Goal: Task Accomplishment & Management: Use online tool/utility

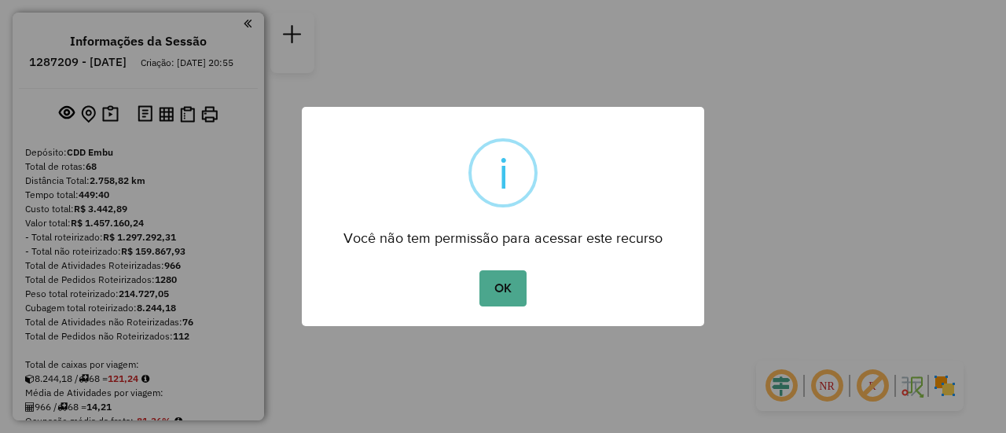
click at [508, 286] on button "OK" at bounding box center [503, 288] width 46 height 36
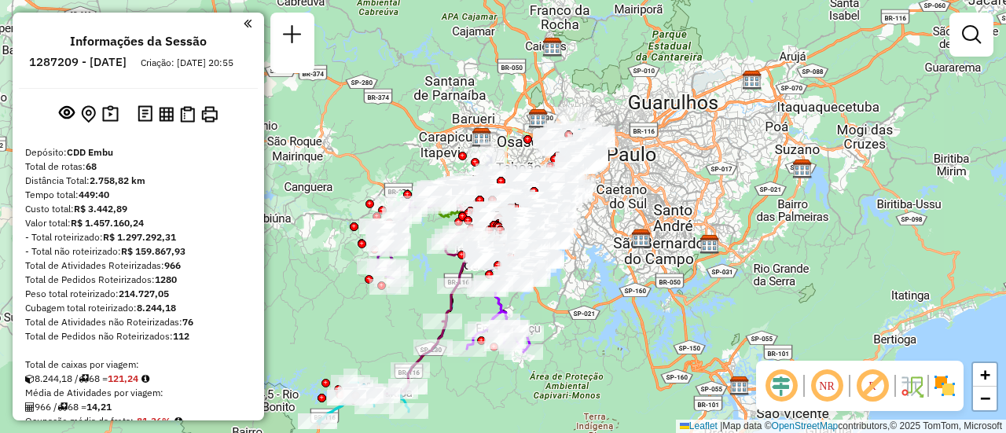
click at [827, 398] on em at bounding box center [827, 386] width 38 height 38
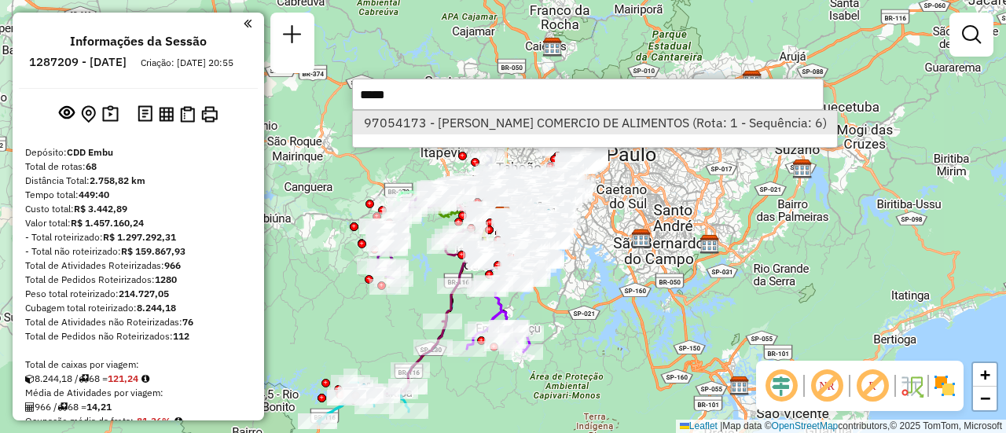
type input "*****"
click at [436, 120] on li "97054173 - CLARA CHAVES COMERCIO DE ALIMENTOS (Rota: 1 - Sequência: 6)" at bounding box center [595, 123] width 484 height 24
select select "**********"
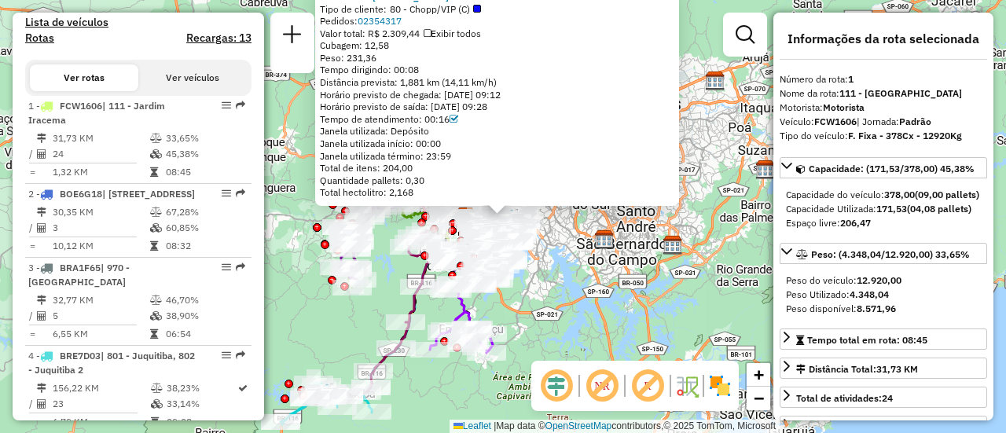
scroll to position [644, 0]
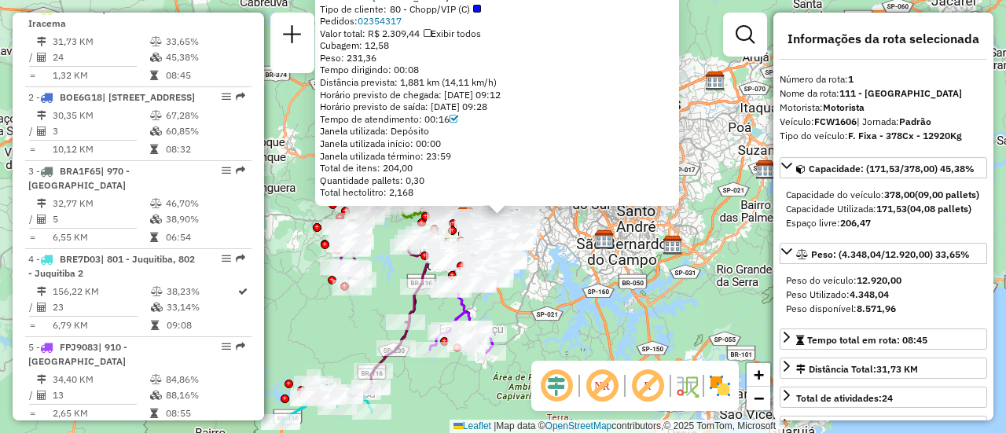
click at [436, 120] on div "Tempo de atendimento: 00:16" at bounding box center [497, 119] width 355 height 13
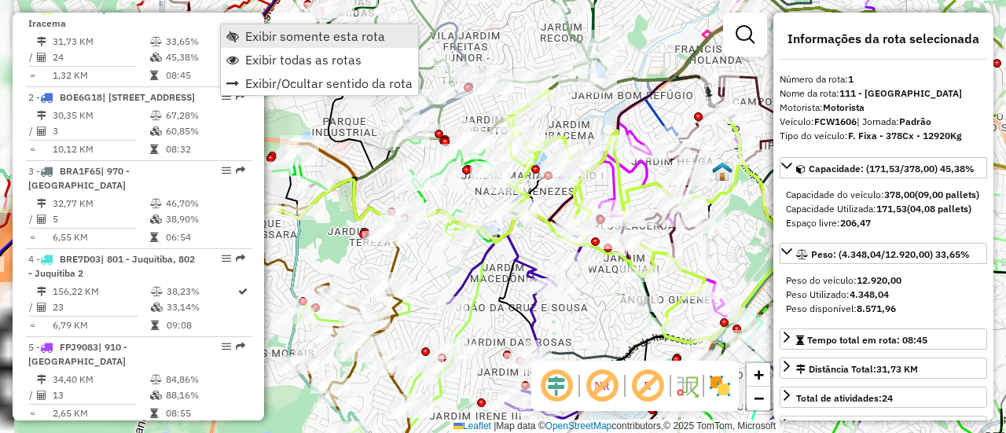
click at [281, 35] on span "Exibir somente esta rota" at bounding box center [315, 36] width 140 height 13
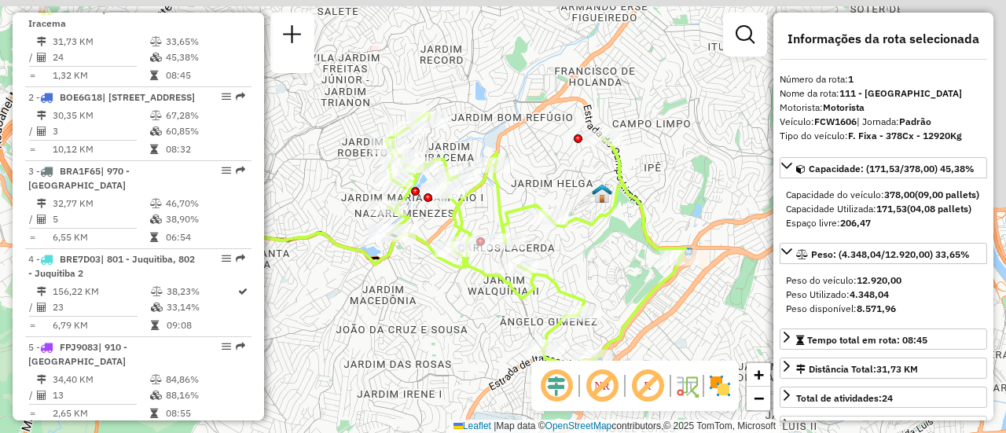
drag, startPoint x: 664, startPoint y: 141, endPoint x: 541, endPoint y: 165, distance: 125.0
click at [541, 165] on div "Janela de atendimento Grade de atendimento Capacidade Transportadoras Veículos …" at bounding box center [503, 216] width 1006 height 433
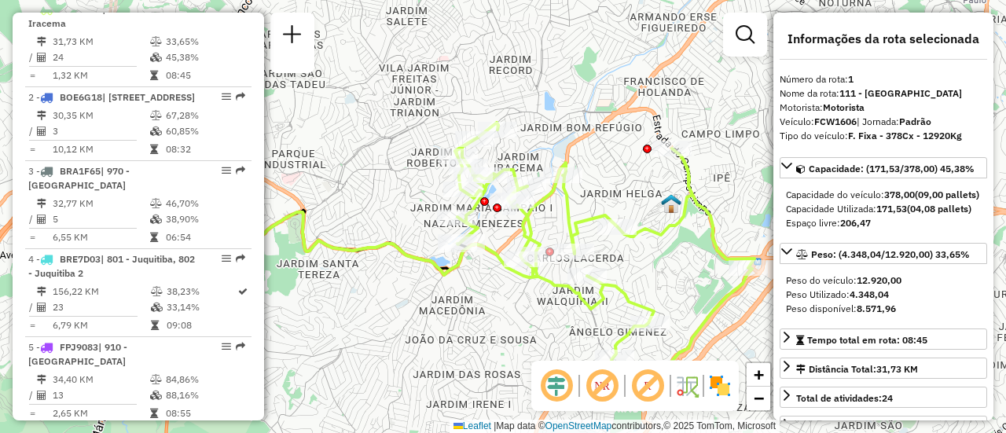
drag, startPoint x: 479, startPoint y: 189, endPoint x: 550, endPoint y: 197, distance: 72.0
click at [550, 197] on icon at bounding box center [605, 249] width 300 height 252
click at [723, 388] on img at bounding box center [720, 385] width 25 height 25
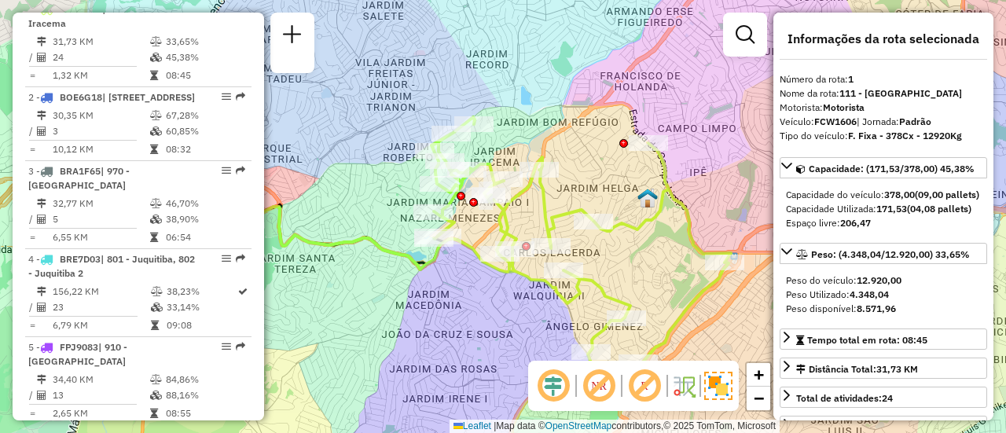
drag, startPoint x: 601, startPoint y: 161, endPoint x: 546, endPoint y: 147, distance: 56.1
click at [546, 147] on div "Janela de atendimento Grade de atendimento Capacidade Transportadoras Veículos …" at bounding box center [503, 216] width 1006 height 433
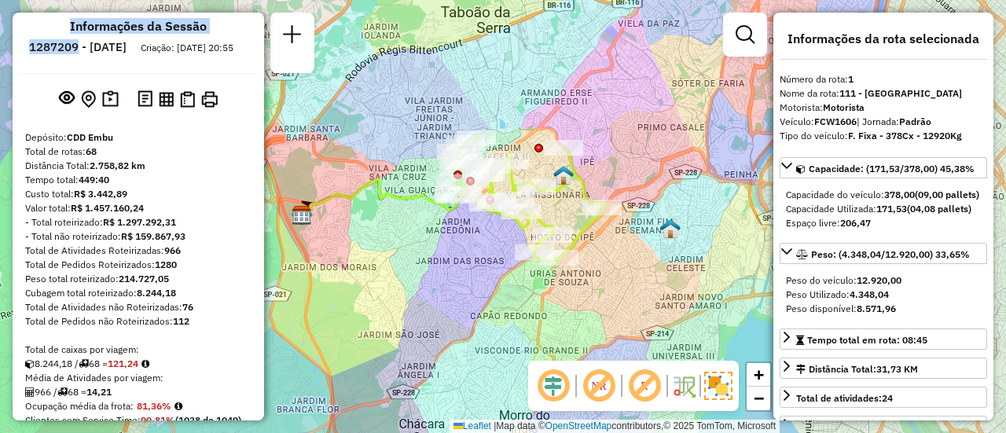
scroll to position [0, 0]
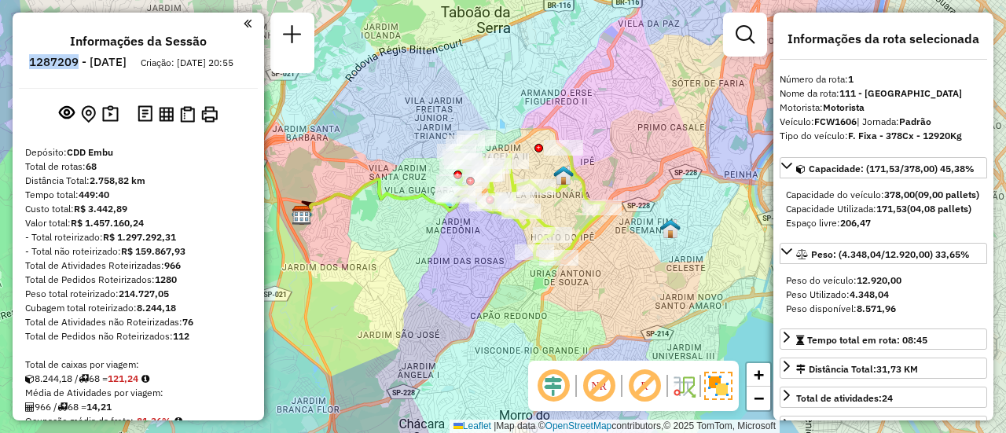
drag, startPoint x: 121, startPoint y: 16, endPoint x: 70, endPoint y: 70, distance: 74.5
click at [70, 70] on li "1287209 - 02/10/2025" at bounding box center [77, 65] width 105 height 20
copy h6 "1287209"
drag, startPoint x: 120, startPoint y: 64, endPoint x: 71, endPoint y: 63, distance: 48.8
click at [71, 63] on li "1287209 - 02/10/2025" at bounding box center [77, 65] width 105 height 20
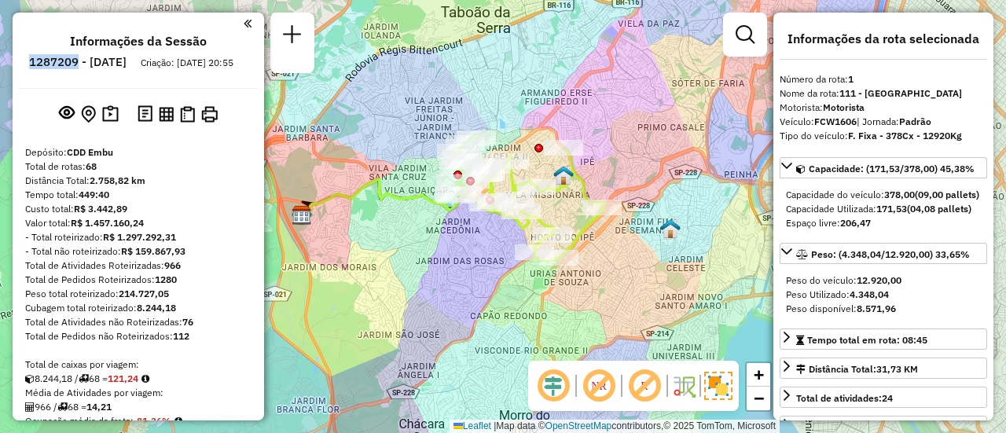
copy h6 "1287209"
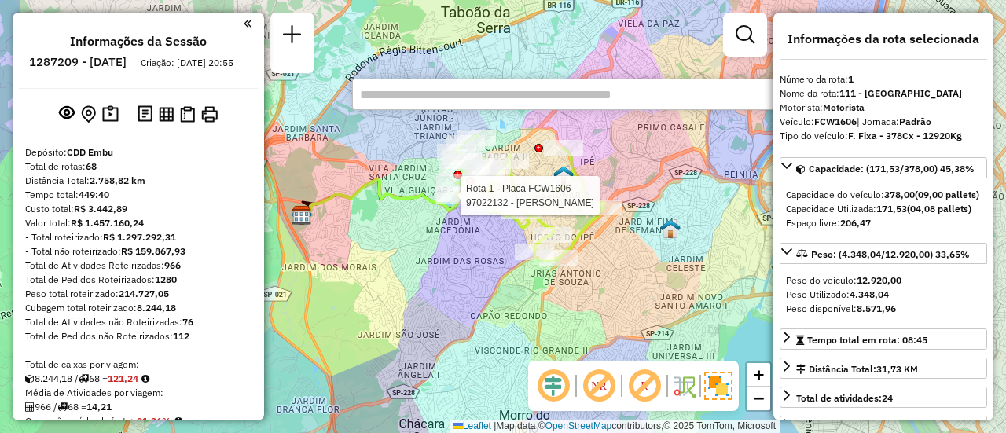
paste input "*****"
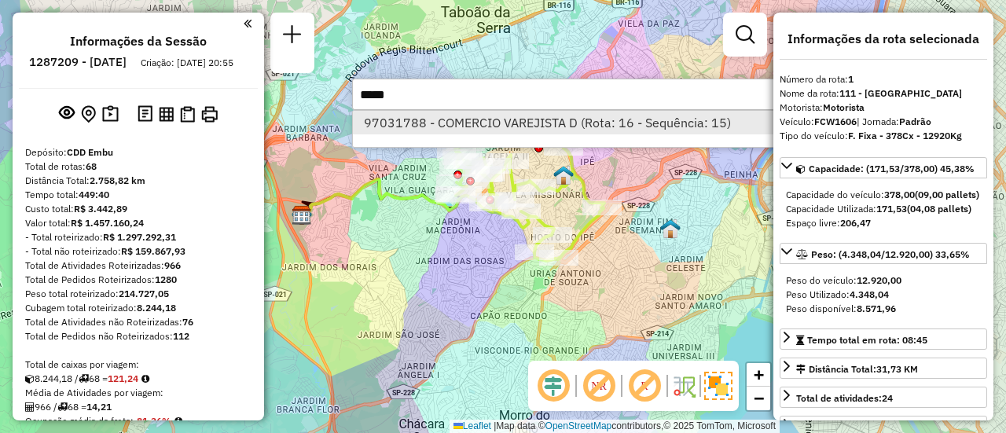
type input "*****"
click at [500, 119] on li "97031788 - COMERCIO VAREJISTA D (Rota: 16 - Sequência: 15)" at bounding box center [588, 123] width 470 height 24
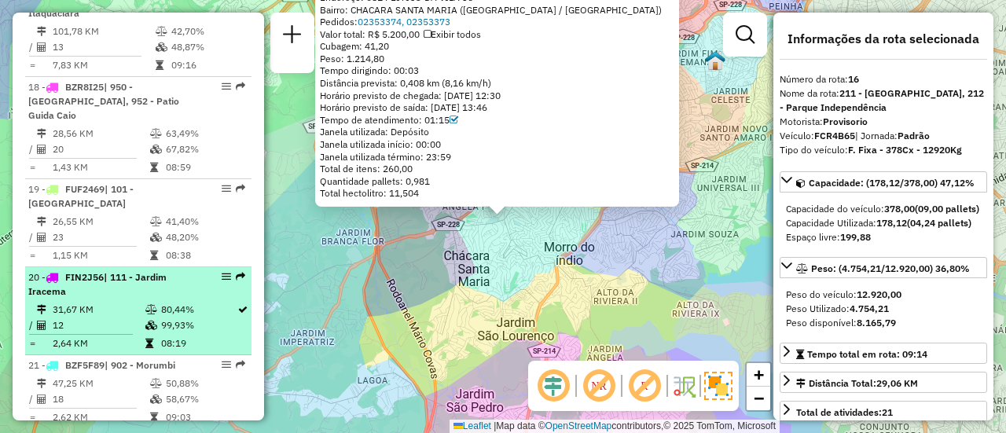
scroll to position [2132, 0]
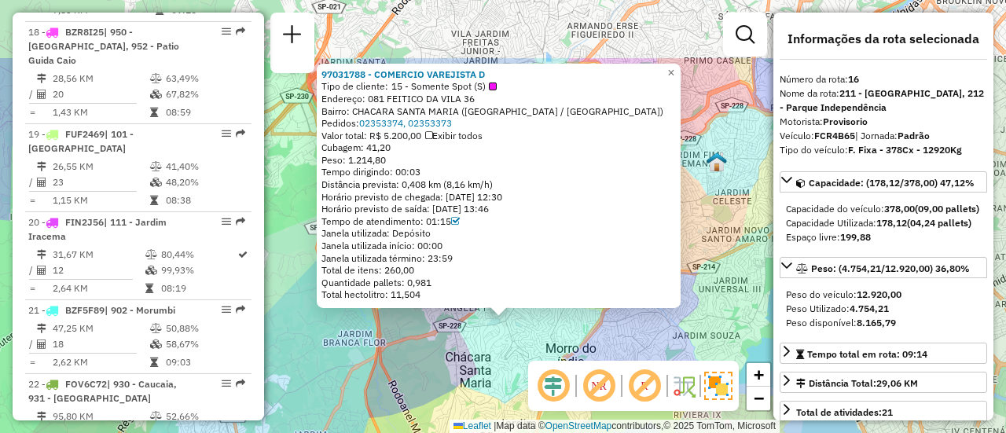
drag, startPoint x: 456, startPoint y: 235, endPoint x: 458, endPoint y: 336, distance: 100.6
click at [458, 336] on div "97031788 - COMERCIO VAREJISTA D Tipo de cliente: 15 - Somente Spot (S) Endereço…" at bounding box center [503, 216] width 1006 height 433
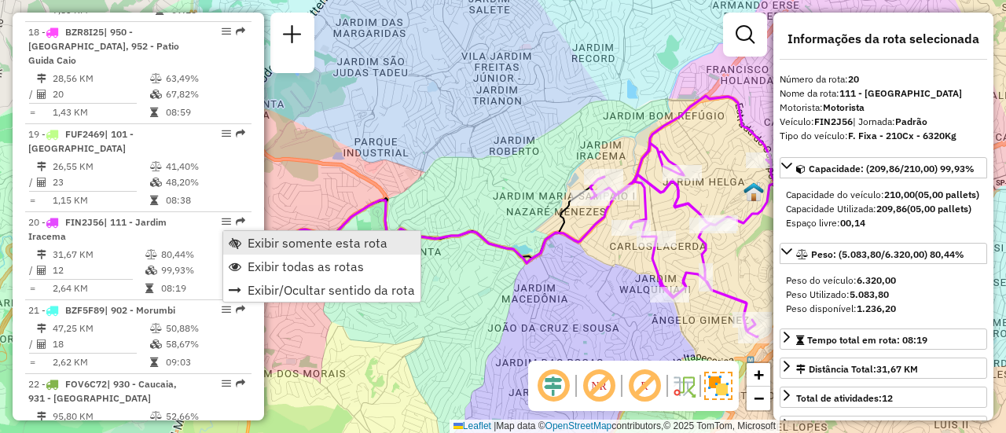
click at [256, 237] on span "Exibir somente esta rota" at bounding box center [318, 243] width 140 height 13
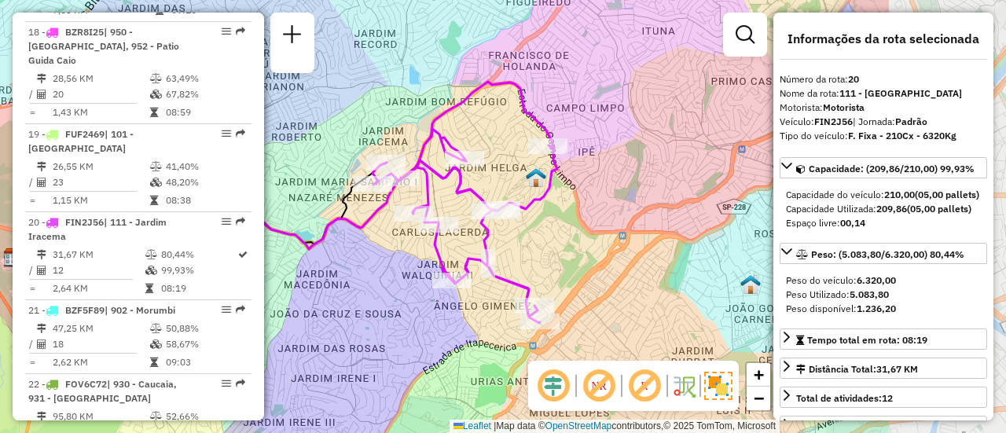
drag, startPoint x: 507, startPoint y: 194, endPoint x: 289, endPoint y: 180, distance: 218.2
click at [289, 180] on div "Janela de atendimento Grade de atendimento Capacidade Transportadoras Veículos …" at bounding box center [503, 216] width 1006 height 433
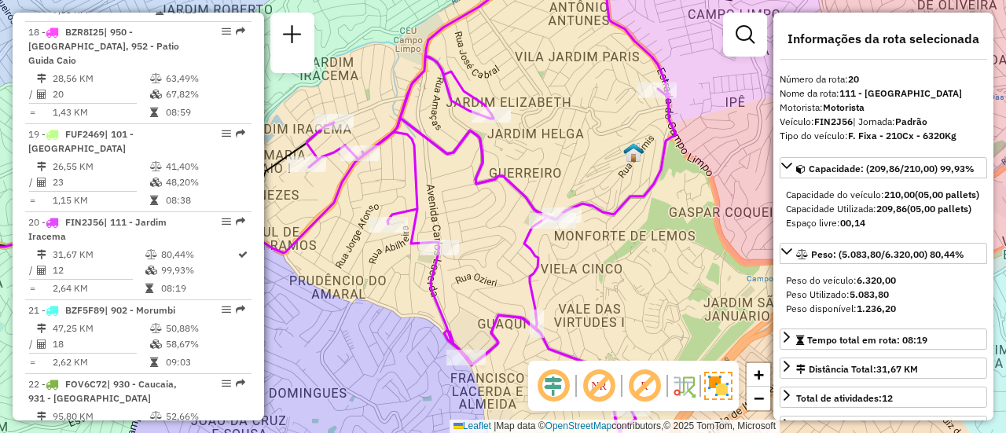
drag, startPoint x: 458, startPoint y: 205, endPoint x: 516, endPoint y: 222, distance: 60.7
click at [516, 222] on div "Janela de atendimento Grade de atendimento Capacidade Transportadoras Veículos …" at bounding box center [503, 216] width 1006 height 433
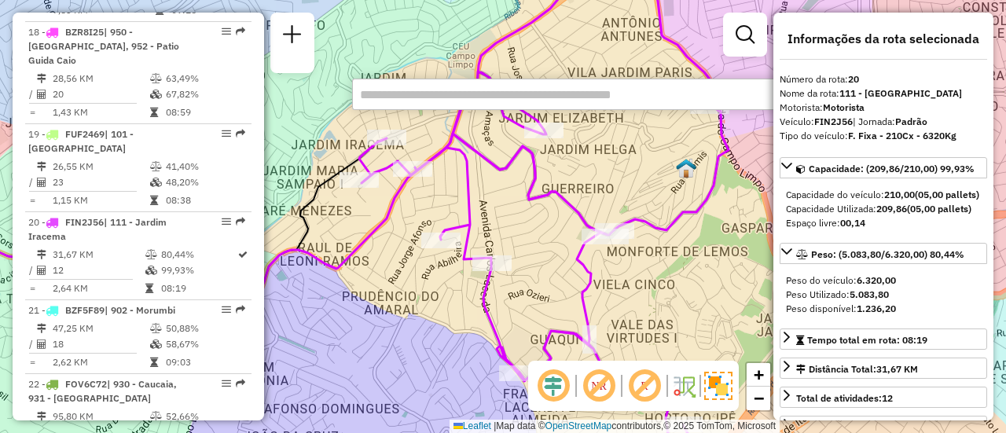
paste input "*****"
type input "*****"
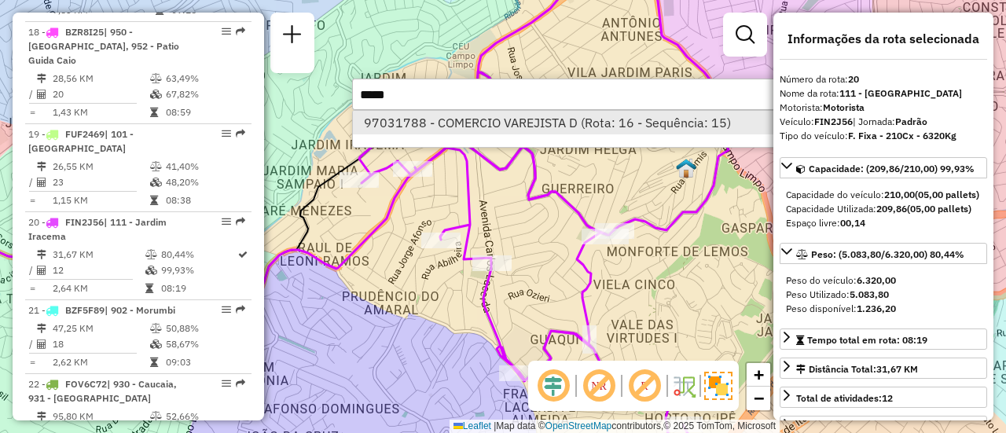
click at [531, 125] on li "97031788 - COMERCIO VAREJISTA D (Rota: 16 - Sequência: 15)" at bounding box center [588, 123] width 470 height 24
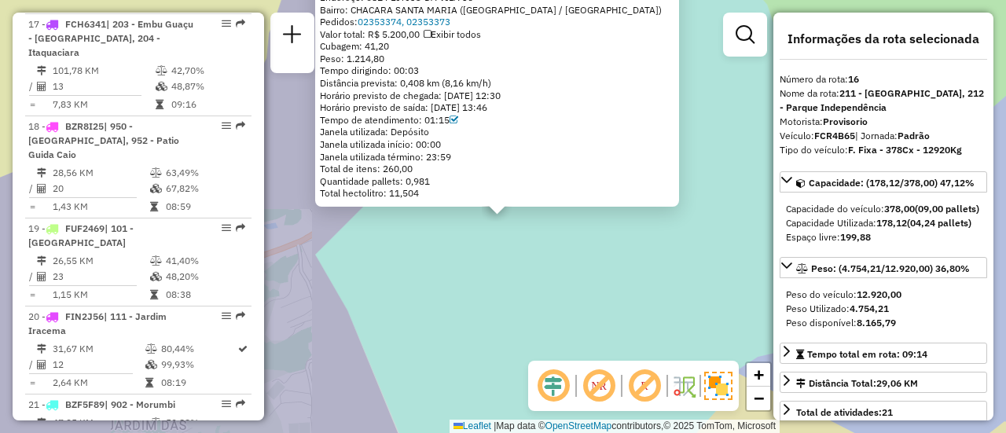
scroll to position [1975, 0]
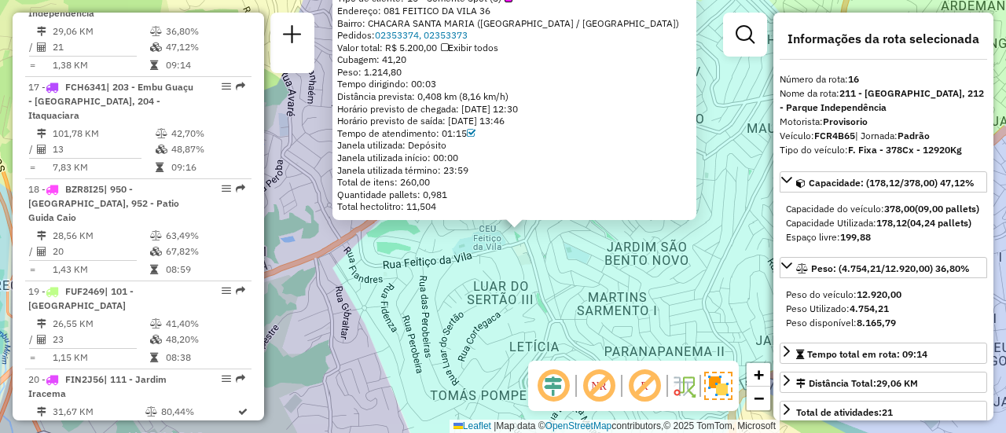
drag, startPoint x: 486, startPoint y: 257, endPoint x: 505, endPoint y: 265, distance: 20.4
click at [505, 265] on div "97031788 - COMERCIO VAREJISTA D Tipo de cliente: 15 - Somente Spot (S) Endereço…" at bounding box center [503, 216] width 1006 height 433
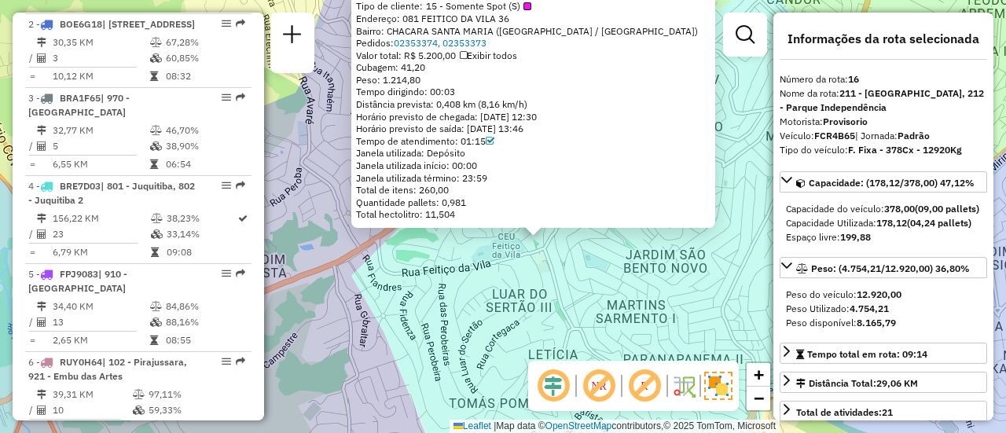
scroll to position [481, 0]
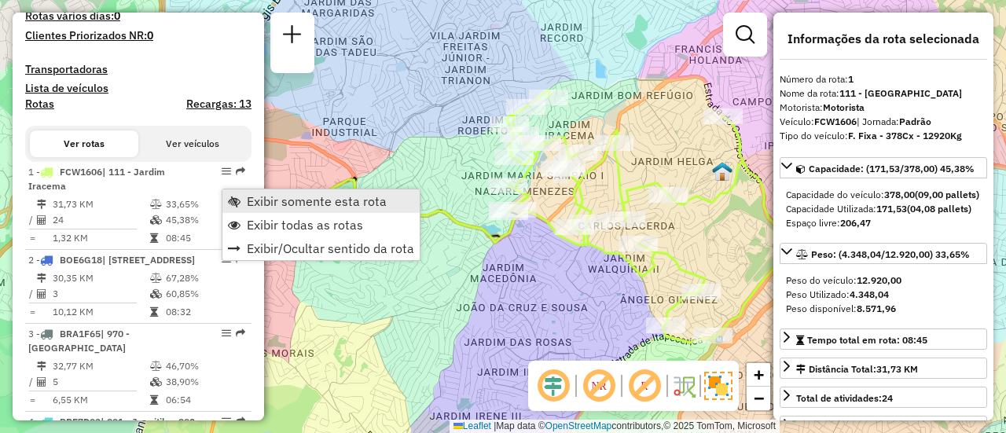
click at [245, 204] on link "Exibir somente esta rota" at bounding box center [320, 201] width 197 height 24
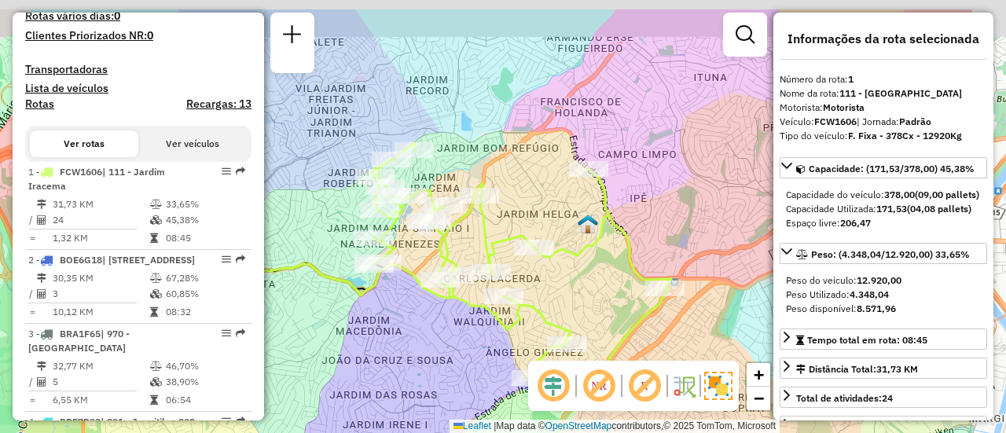
drag, startPoint x: 619, startPoint y: 194, endPoint x: 486, endPoint y: 247, distance: 142.9
click at [485, 247] on icon at bounding box center [522, 269] width 300 height 252
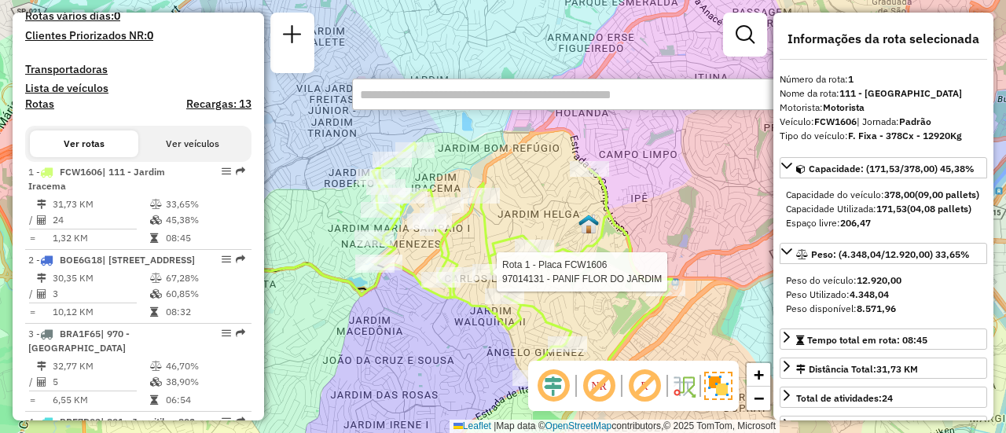
paste input "*****"
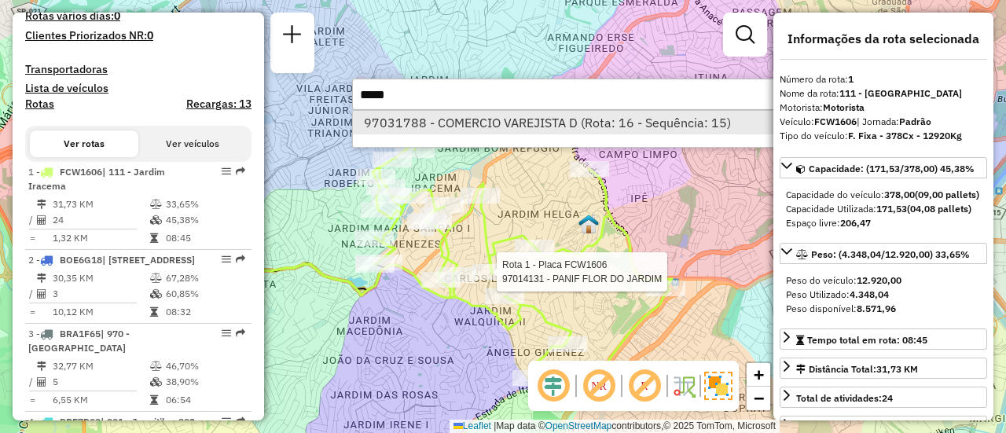
type input "*****"
click at [512, 122] on li "97031788 - COMERCIO VAREJISTA D (Rota: 16 - Sequência: 15)" at bounding box center [588, 123] width 470 height 24
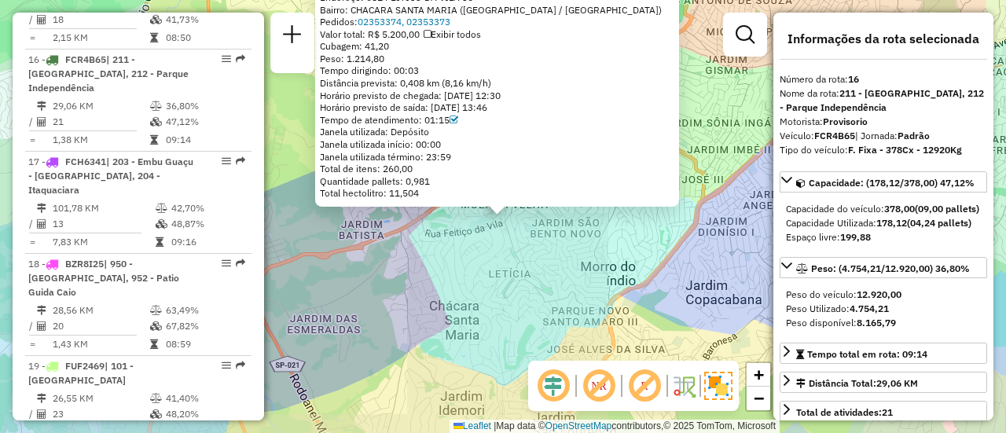
scroll to position [1975, 0]
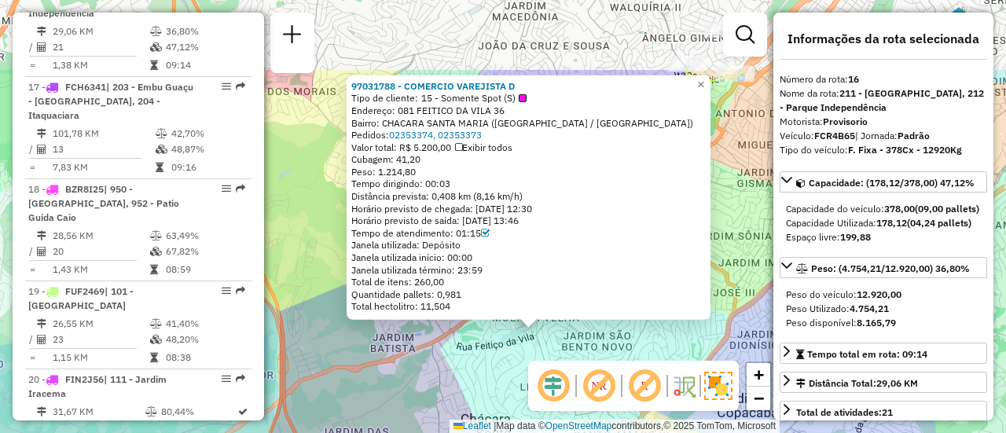
drag, startPoint x: 513, startPoint y: 230, endPoint x: 544, endPoint y: 340, distance: 115.2
click at [544, 340] on div "Rota 1 - Placa FCW1606 97014131 - PANIF FLOR DO JARDIM 97031788 - COMERCIO VARE…" at bounding box center [503, 216] width 1006 height 433
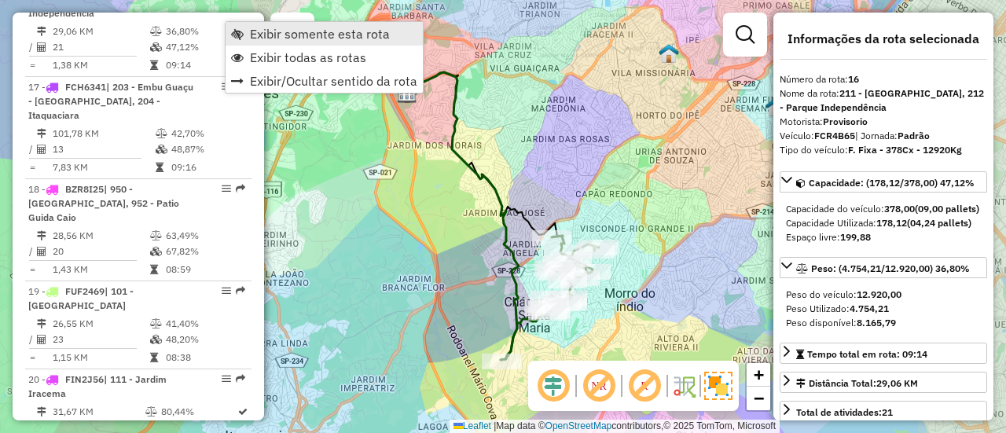
click at [266, 35] on span "Exibir somente esta rota" at bounding box center [320, 34] width 140 height 13
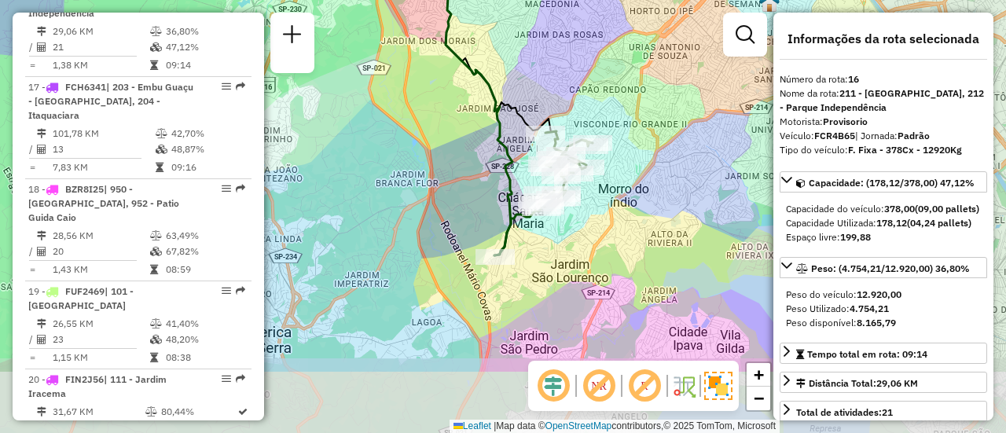
drag, startPoint x: 643, startPoint y: 241, endPoint x: 637, endPoint y: 134, distance: 107.1
click at [637, 134] on div "Janela de atendimento Grade de atendimento Capacidade Transportadoras Veículos …" at bounding box center [503, 216] width 1006 height 433
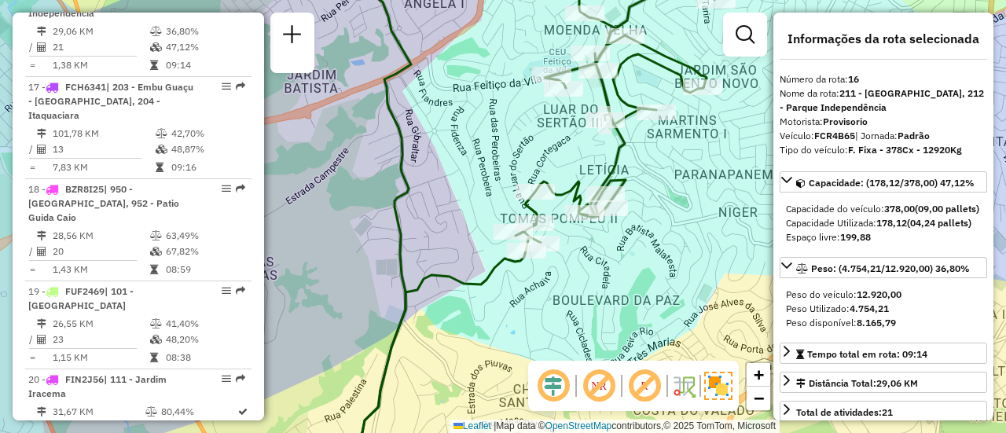
drag, startPoint x: 577, startPoint y: 285, endPoint x: 598, endPoint y: 294, distance: 22.2
click at [598, 294] on div "Janela de atendimento Grade de atendimento Capacidade Transportadoras Veículos …" at bounding box center [503, 216] width 1006 height 433
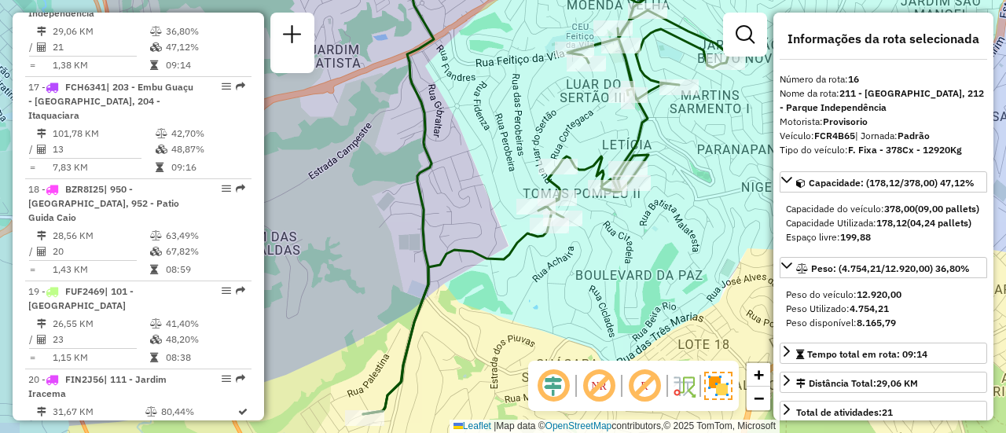
drag, startPoint x: 480, startPoint y: 230, endPoint x: 421, endPoint y: 285, distance: 80.7
click at [494, 166] on div "Janela de atendimento Grade de atendimento Capacidade Transportadoras Veículos …" at bounding box center [503, 216] width 1006 height 433
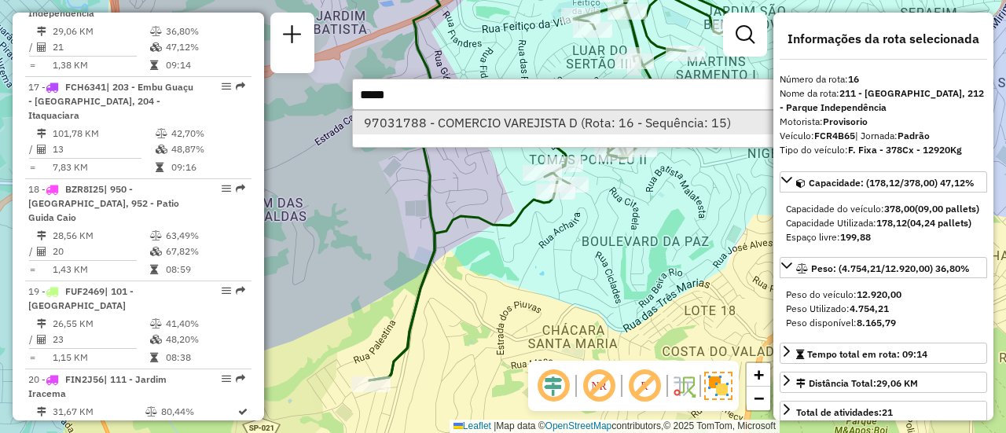
type input "*****"
click at [574, 122] on li "97031788 - COMERCIO VAREJISTA D (Rota: 16 - Sequência: 15)" at bounding box center [588, 123] width 470 height 24
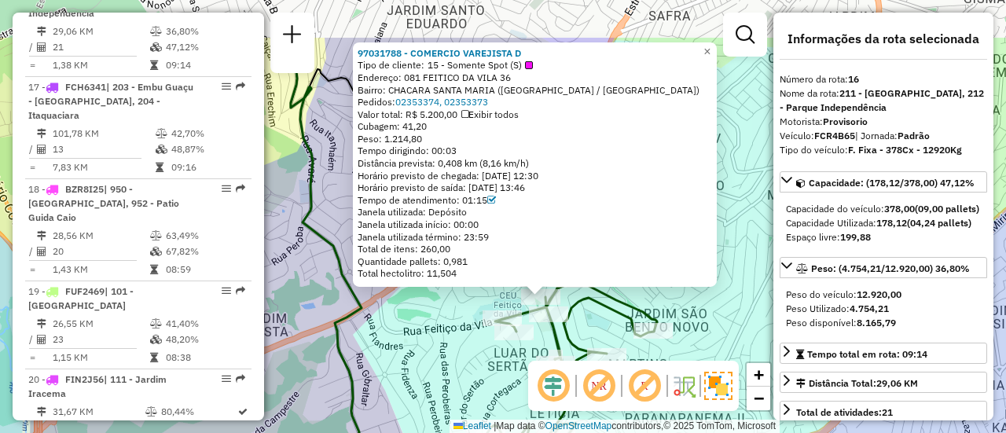
drag, startPoint x: 541, startPoint y: 232, endPoint x: 579, endPoint y: 311, distance: 87.9
click at [579, 311] on icon at bounding box center [519, 371] width 329 height 373
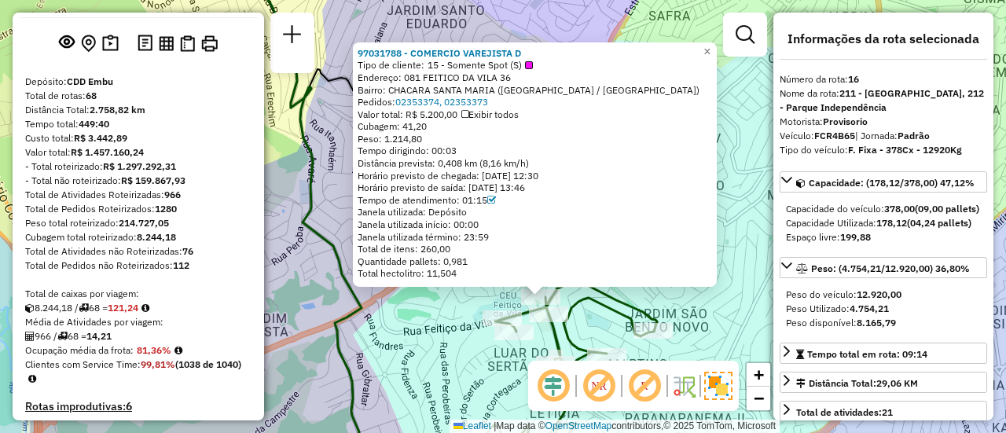
scroll to position [0, 0]
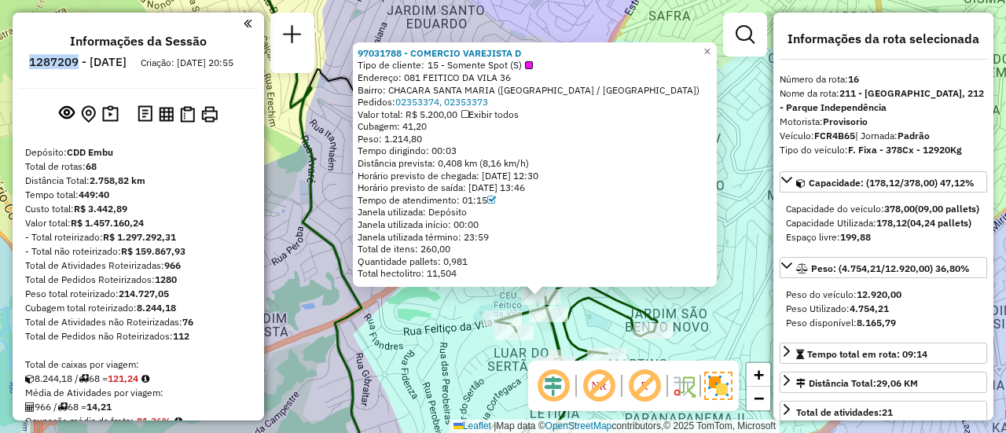
drag, startPoint x: 123, startPoint y: 61, endPoint x: 74, endPoint y: 62, distance: 48.8
click at [74, 62] on h6 "1287209 - 02/10/2025" at bounding box center [77, 62] width 97 height 14
copy h6 "1287209"
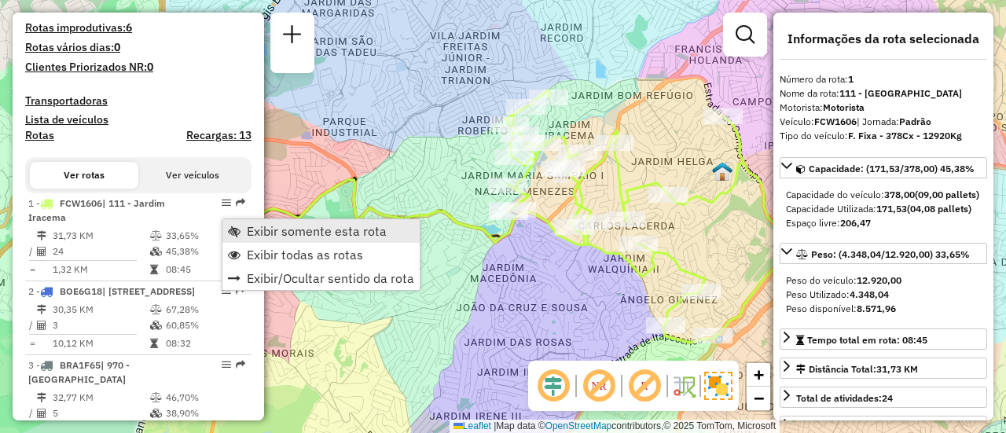
click at [270, 226] on span "Exibir somente esta rota" at bounding box center [317, 231] width 140 height 13
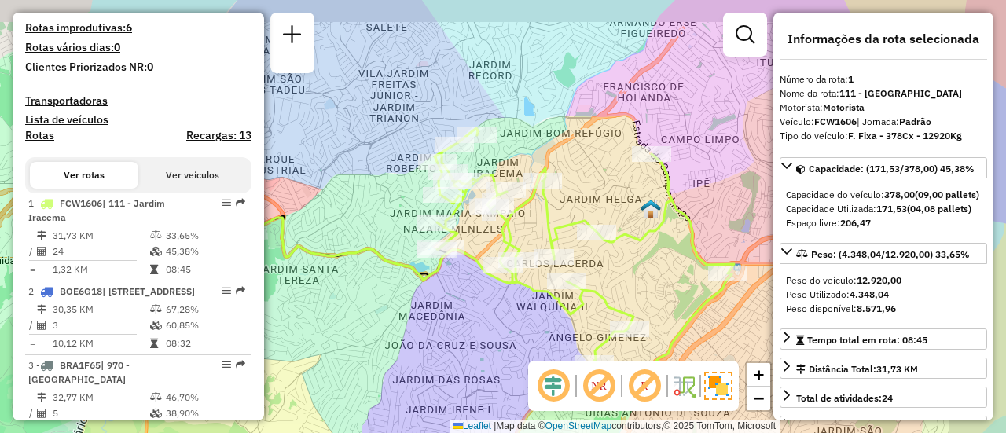
drag, startPoint x: 409, startPoint y: 177, endPoint x: 335, endPoint y: 218, distance: 84.5
click at [335, 218] on div "Janela de atendimento Grade de atendimento Capacidade Transportadoras Veículos …" at bounding box center [503, 216] width 1006 height 433
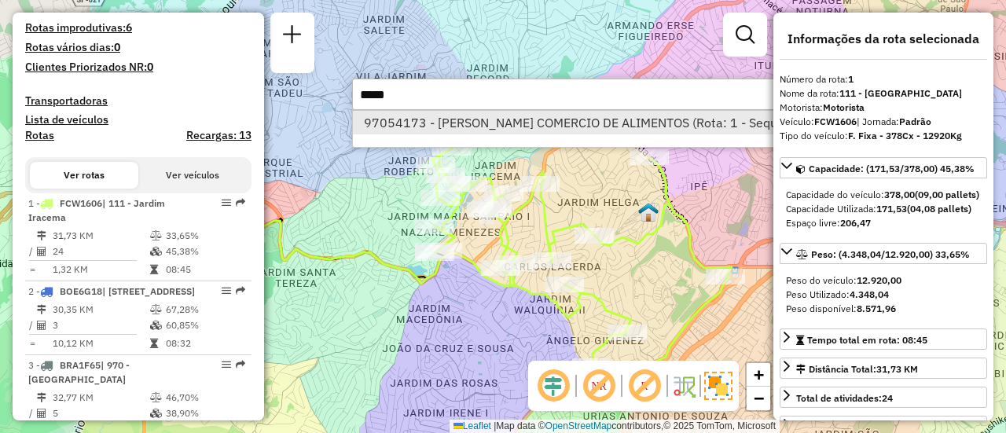
type input "*****"
click at [510, 123] on li "97054173 - CLARA CHAVES COMERCIO DE ALIMENTOS (Rota: 1 - Sequência: 6)" at bounding box center [595, 123] width 484 height 24
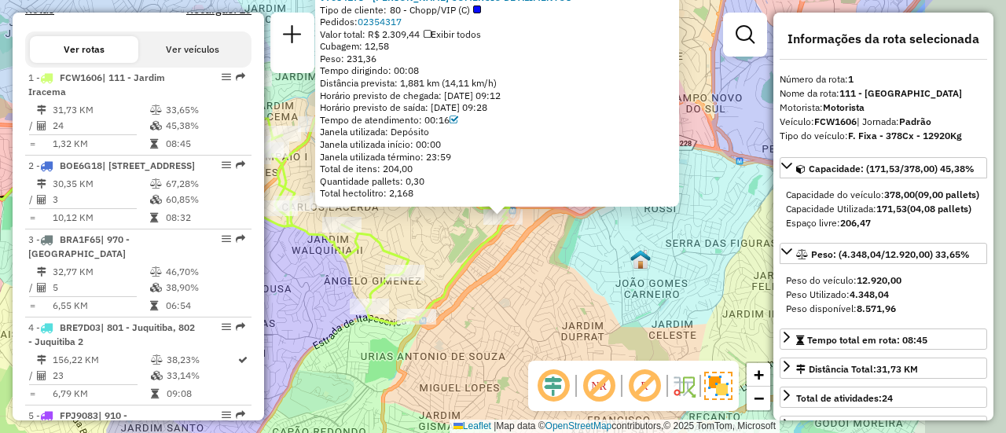
scroll to position [644, 0]
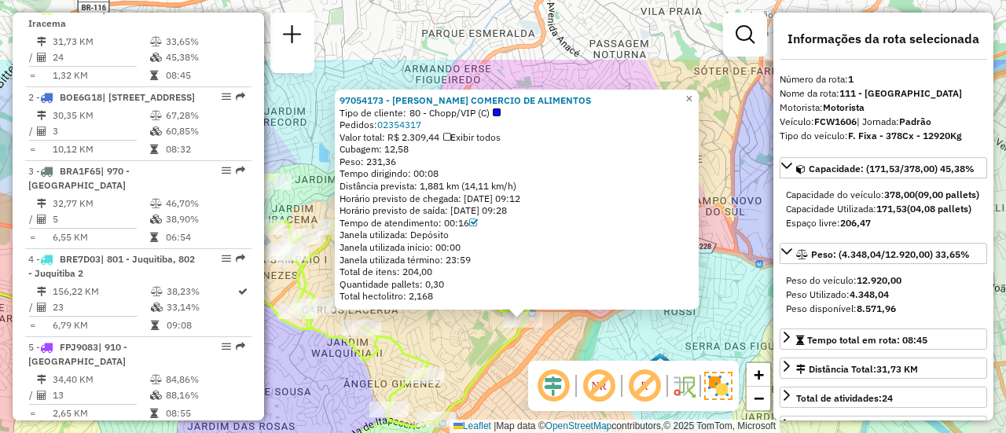
drag, startPoint x: 482, startPoint y: 251, endPoint x: 502, endPoint y: 352, distance: 103.3
click at [502, 352] on icon at bounding box center [380, 301] width 300 height 252
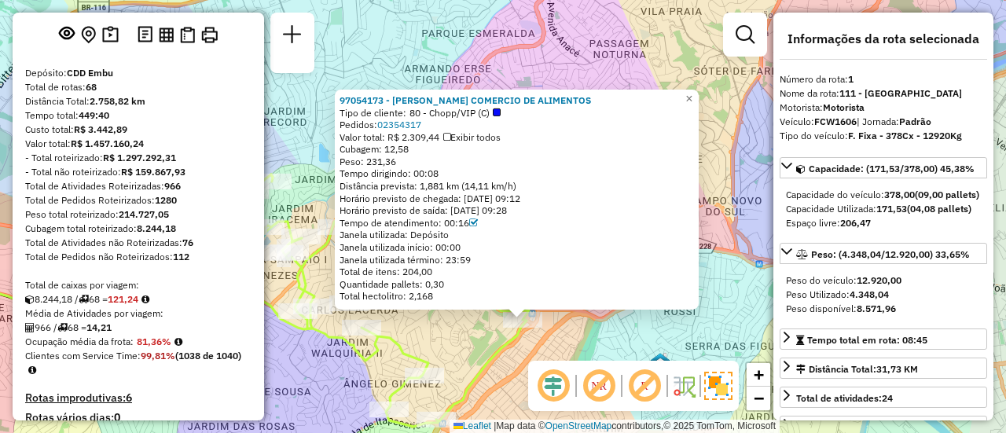
scroll to position [0, 0]
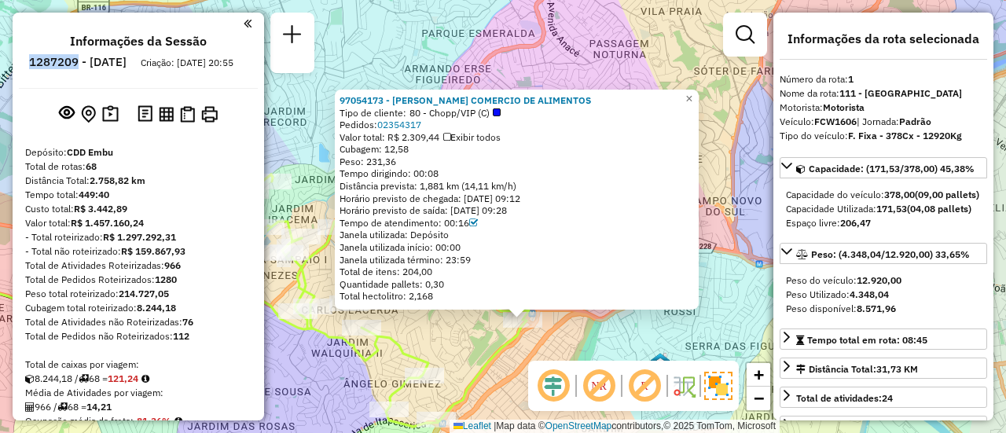
drag, startPoint x: 74, startPoint y: 61, endPoint x: 120, endPoint y: 61, distance: 46.4
click at [120, 61] on h6 "1287209 - 02/10/2025" at bounding box center [77, 62] width 97 height 14
copy h6 "1287209"
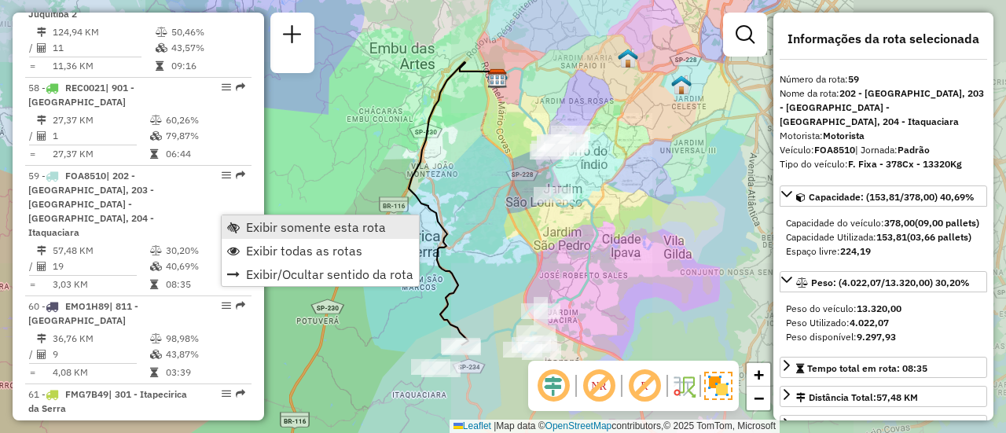
click at [278, 223] on span "Exibir somente esta rota" at bounding box center [316, 227] width 140 height 13
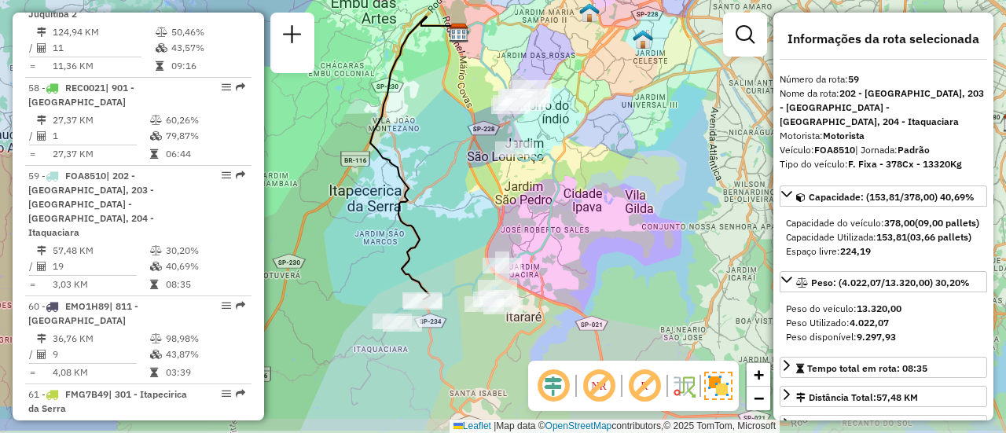
drag, startPoint x: 596, startPoint y: 269, endPoint x: 557, endPoint y: 223, distance: 59.7
click at [557, 223] on icon at bounding box center [475, 207] width 167 height 238
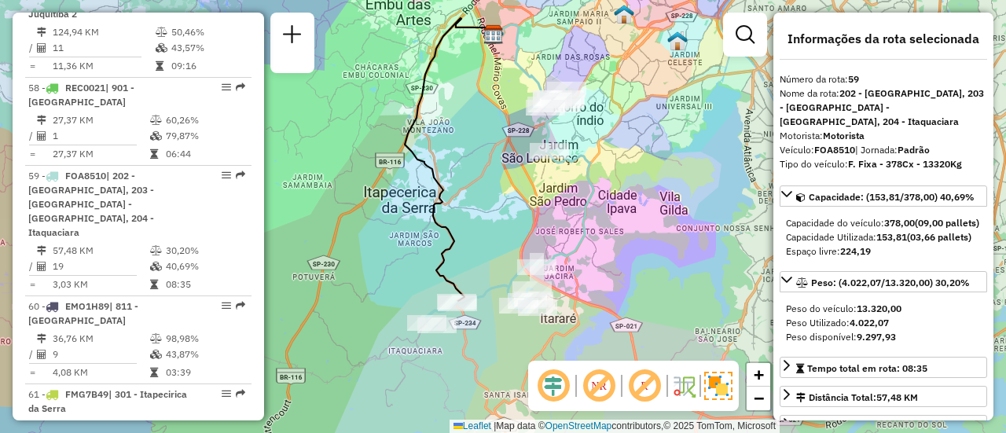
drag, startPoint x: 553, startPoint y: 211, endPoint x: 587, endPoint y: 213, distance: 33.8
click at [587, 213] on icon at bounding box center [509, 209] width 167 height 238
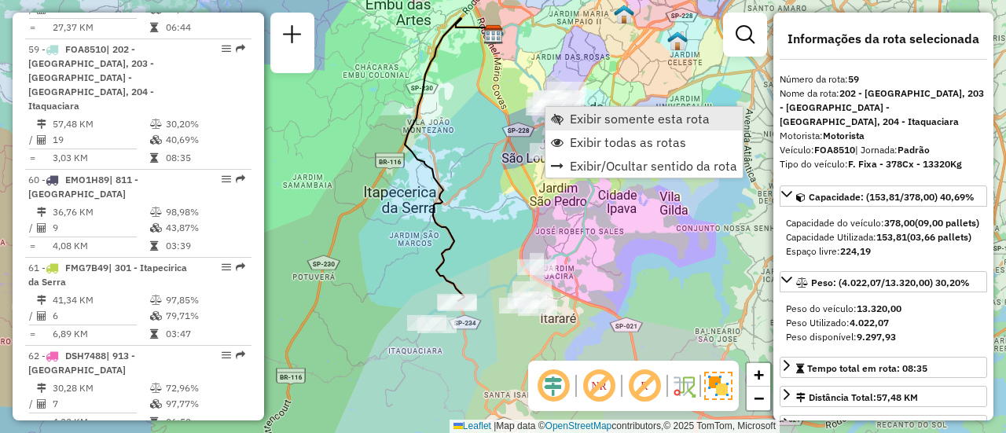
scroll to position [5722, 0]
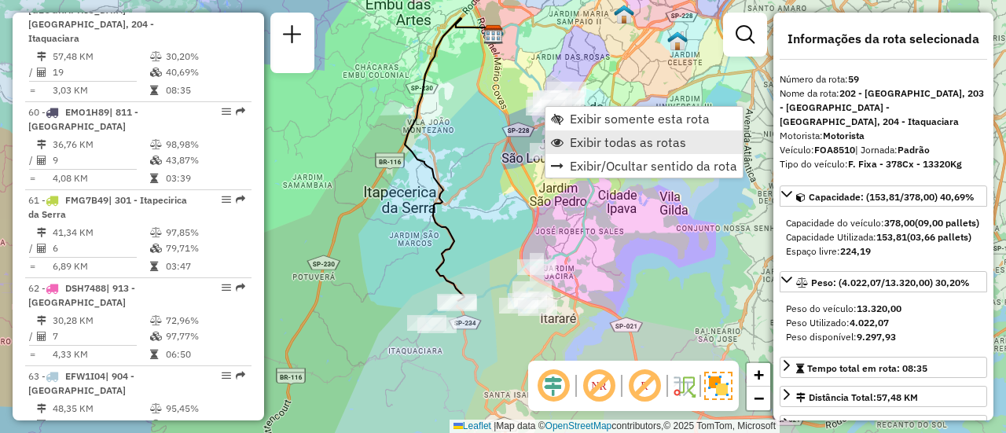
click at [606, 139] on span "Exibir todas as rotas" at bounding box center [628, 142] width 116 height 13
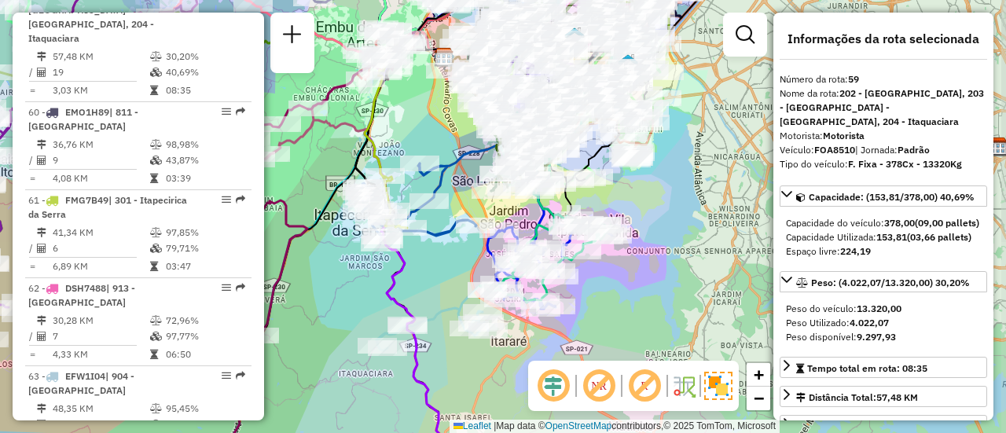
drag, startPoint x: 485, startPoint y: 263, endPoint x: 436, endPoint y: 286, distance: 54.5
click at [436, 286] on div "Janela de atendimento Grade de atendimento Capacidade Transportadoras Veículos …" at bounding box center [503, 216] width 1006 height 433
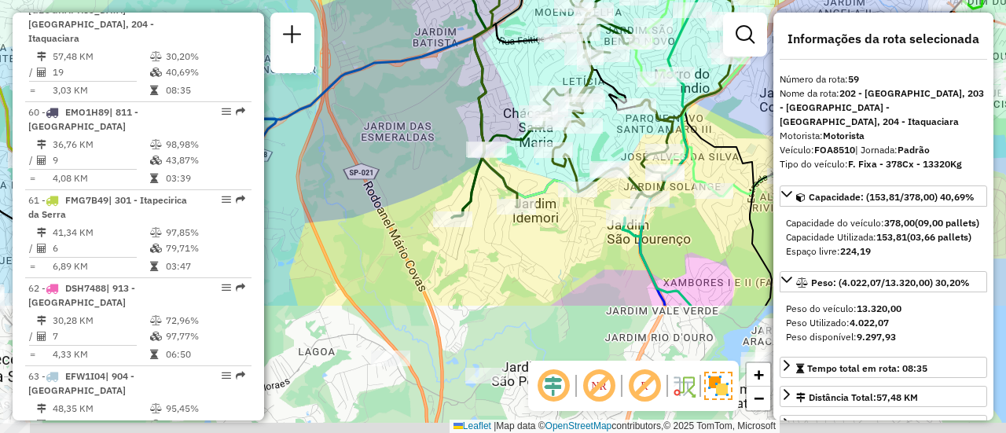
drag, startPoint x: 602, startPoint y: 234, endPoint x: 615, endPoint y: 64, distance: 171.1
click at [638, 45] on icon at bounding box center [722, 86] width 288 height 226
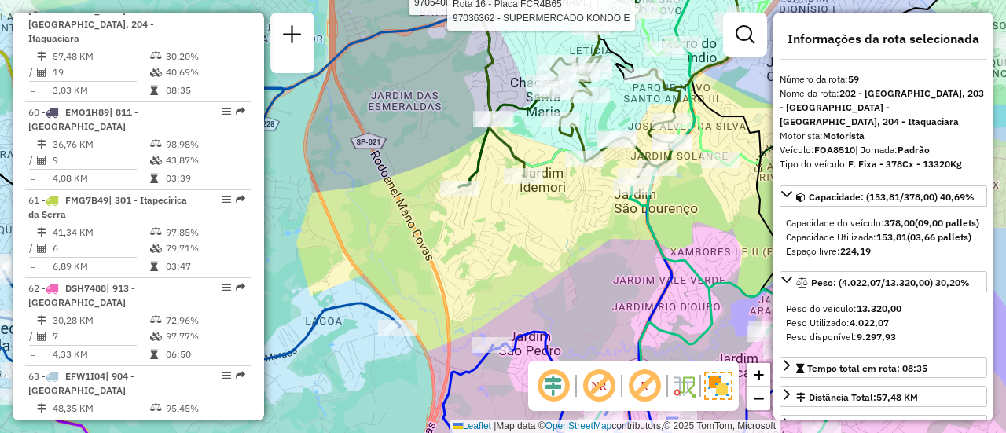
drag, startPoint x: 533, startPoint y: 248, endPoint x: 530, endPoint y: 153, distance: 95.2
click at [552, 127] on div "Rota 15 - Placa FAF1941 97054001 - 37.755.248 JOAO BARBOSA LEAL JUNIOR Rota 16 …" at bounding box center [503, 216] width 1006 height 433
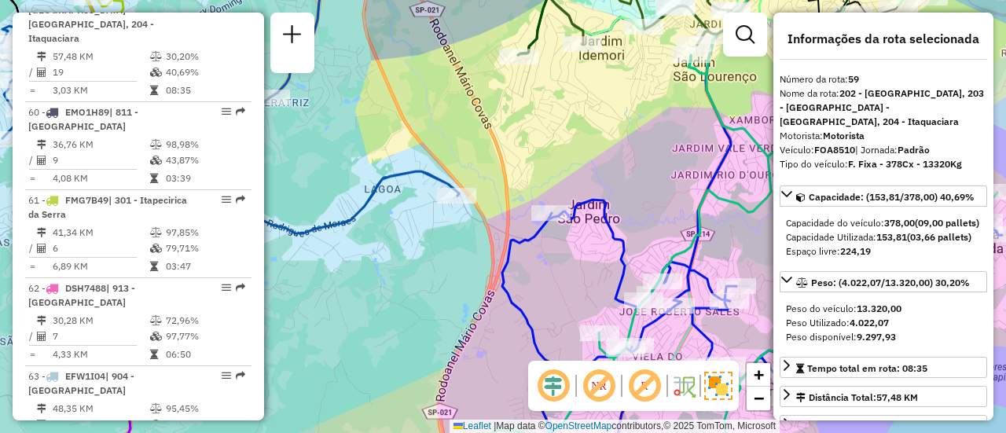
drag, startPoint x: 420, startPoint y: 257, endPoint x: 461, endPoint y: 230, distance: 49.9
click at [460, 234] on div "Rota 15 - Placa FAF1941 97054001 - 37.755.248 JOAO BARBOSA LEAL JUNIOR Rota 16 …" at bounding box center [503, 216] width 1006 height 433
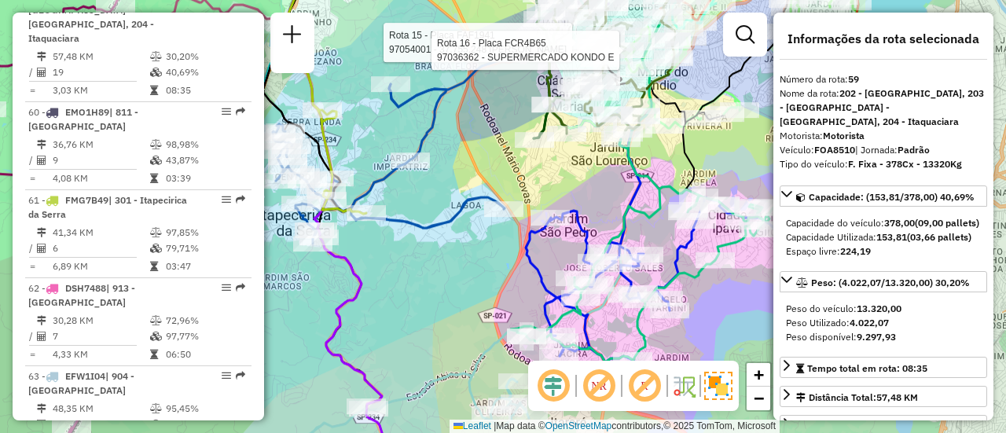
drag, startPoint x: 500, startPoint y: 194, endPoint x: 549, endPoint y: 175, distance: 52.3
click at [555, 193] on div "Rota 15 - Placa FAF1941 97054001 - 37.755.248 JOAO BARBOSA LEAL JUNIOR Rota 16 …" at bounding box center [503, 216] width 1006 height 433
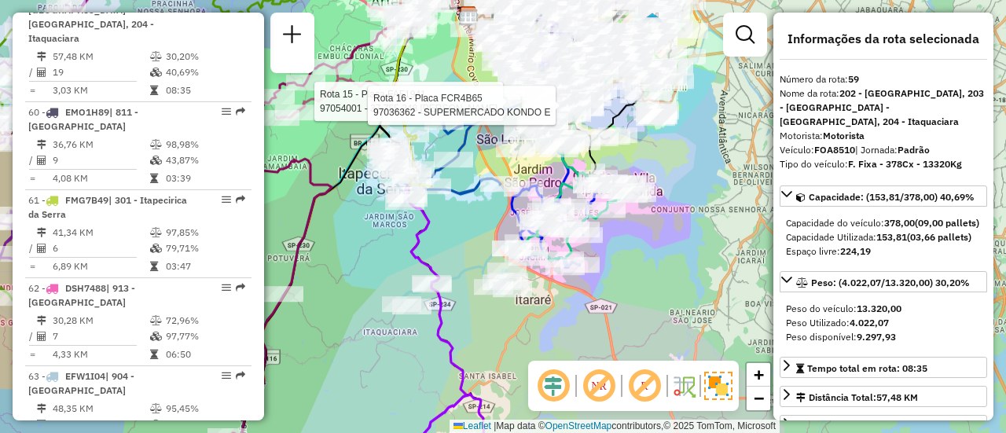
drag, startPoint x: 480, startPoint y: 266, endPoint x: 468, endPoint y: 237, distance: 31.4
click at [469, 237] on div "Rota 15 - Placa FAF1941 97054001 - 37.755.248 JOAO BARBOSA LEAL JUNIOR Rota 16 …" at bounding box center [503, 216] width 1006 height 433
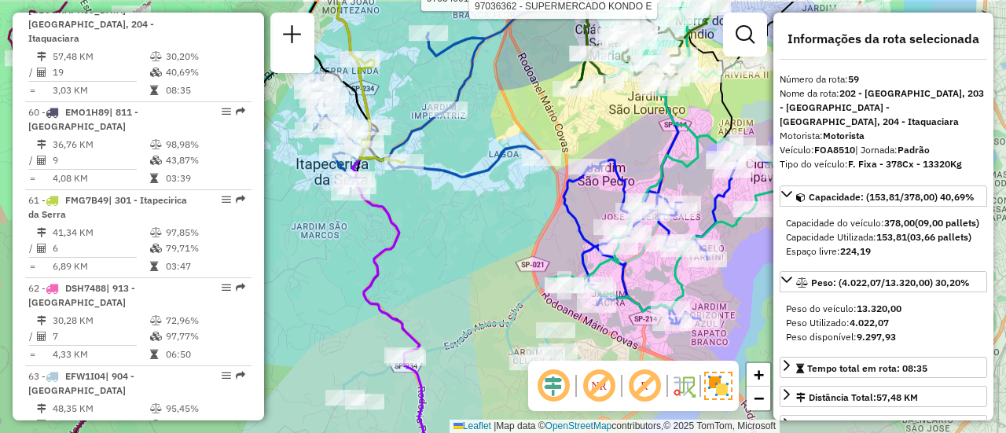
drag, startPoint x: 462, startPoint y: 175, endPoint x: 477, endPoint y: 218, distance: 45.0
click at [477, 218] on div "Rota 15 - Placa FAF1941 97054001 - 37.755.248 JOAO BARBOSA LEAL JUNIOR Rota 16 …" at bounding box center [503, 216] width 1006 height 433
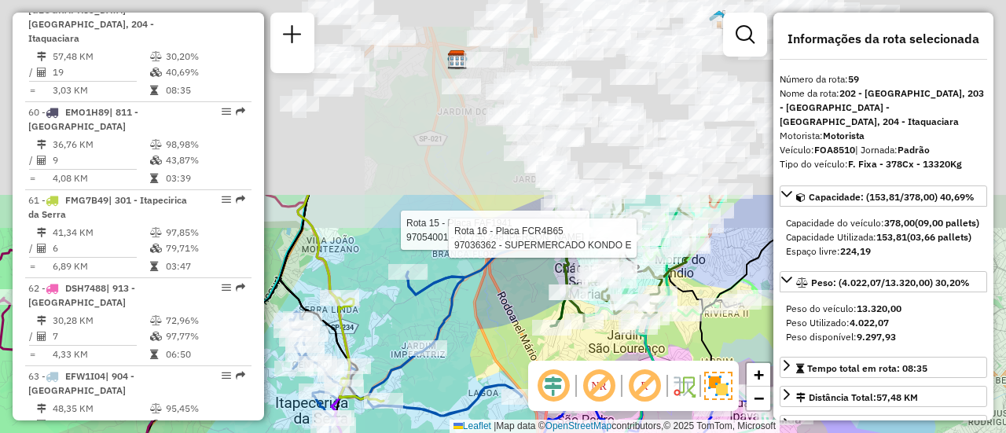
drag, startPoint x: 541, startPoint y: 64, endPoint x: 520, endPoint y: 312, distance: 248.5
click at [520, 317] on div "Rota 15 - Placa FAF1941 97054001 - 37.755.248 JOAO BARBOSA LEAL JUNIOR Rota 16 …" at bounding box center [503, 216] width 1006 height 433
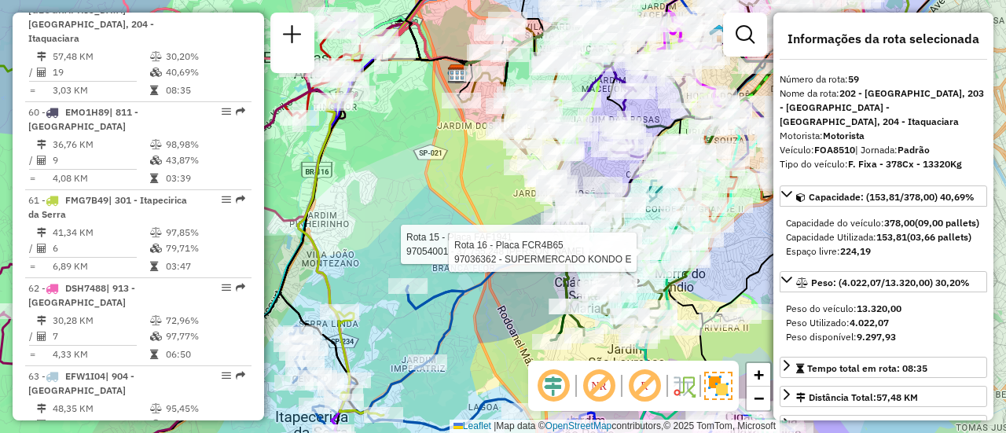
scroll to position [2058, 0]
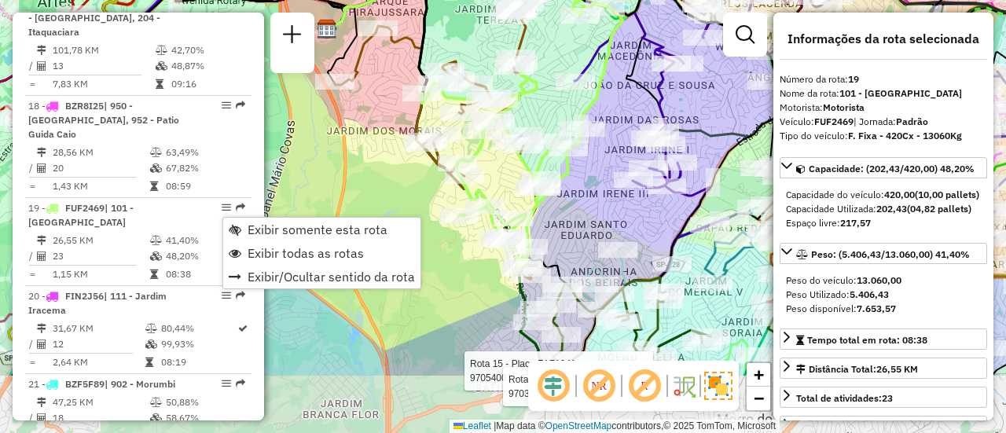
drag, startPoint x: 536, startPoint y: 262, endPoint x: 500, endPoint y: 159, distance: 109.2
click at [507, 160] on div "Rota 15 - Placa FAF1941 97054001 - 37.755.248 JOAO BARBOSA LEAL JUNIOR Rota 16 …" at bounding box center [503, 216] width 1006 height 433
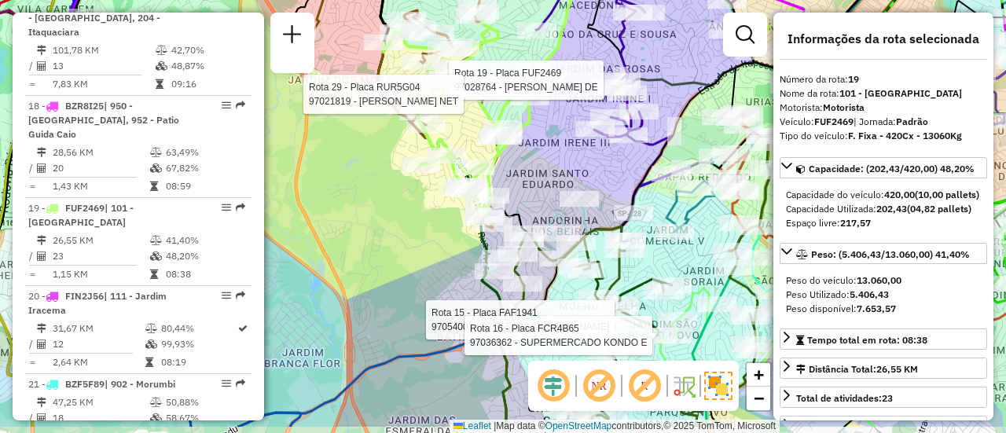
drag, startPoint x: 388, startPoint y: 245, endPoint x: 351, endPoint y: 193, distance: 64.2
click at [351, 194] on div "Rota 15 - Placa FAF1941 97054001 - 37.755.248 JOAO BARBOSA LEAL JUNIOR Rota 16 …" at bounding box center [503, 216] width 1006 height 433
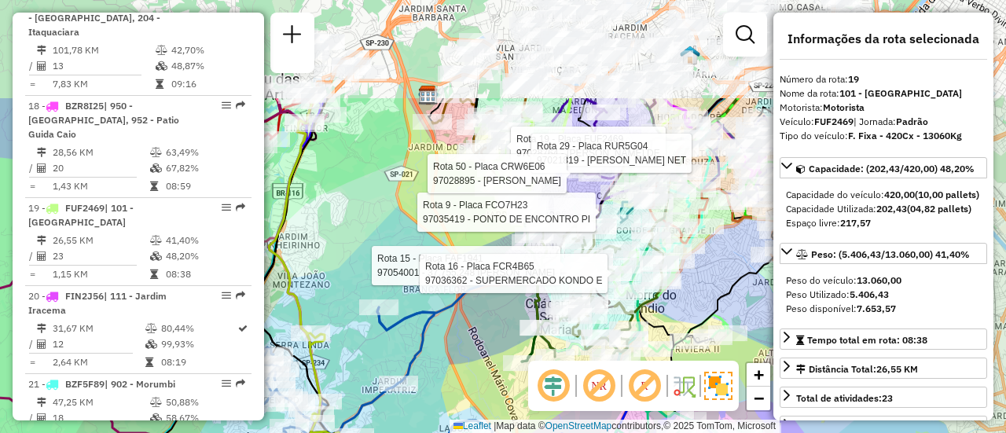
drag, startPoint x: 499, startPoint y: 263, endPoint x: 528, endPoint y: 314, distance: 57.7
click at [535, 412] on div "Rota 15 - Placa FAF1941 97054001 - 37.755.248 JOAO BARBOSA LEAL JUNIOR Rota 16 …" at bounding box center [503, 216] width 1006 height 433
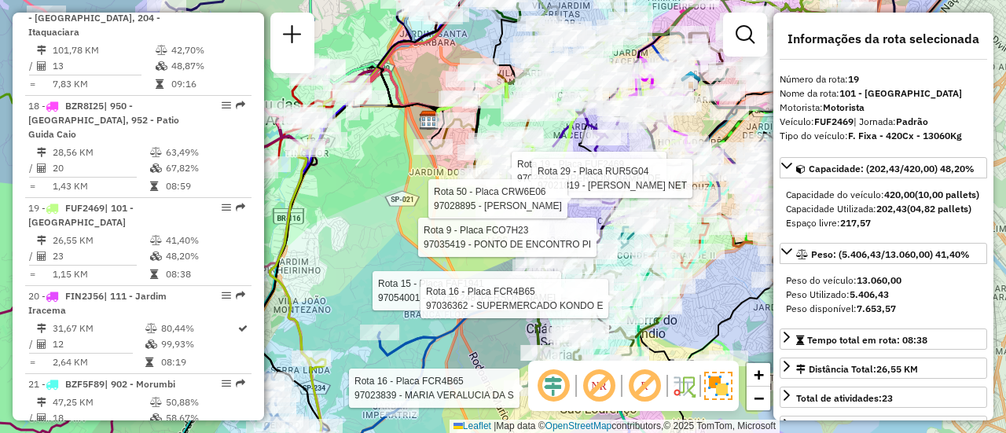
drag, startPoint x: 387, startPoint y: 190, endPoint x: 385, endPoint y: 234, distance: 43.3
click at [384, 237] on div "Rota 15 - Placa FAF1941 97054001 - 37.755.248 JOAO BARBOSA LEAL JUNIOR Rota 16 …" at bounding box center [503, 216] width 1006 height 433
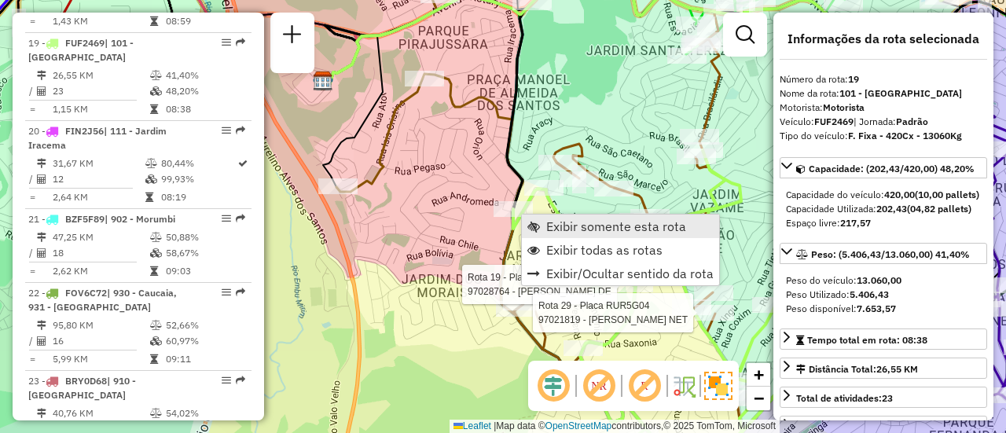
scroll to position [2252, 0]
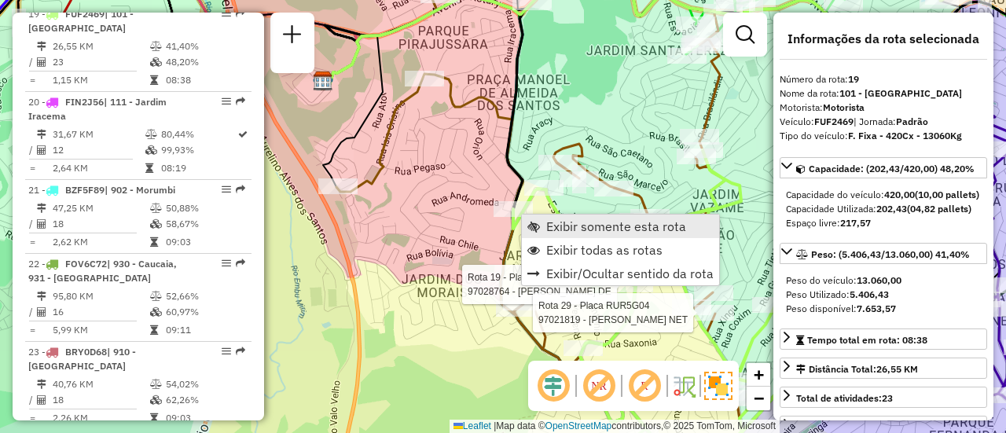
click at [547, 227] on span "Exibir somente esta rota" at bounding box center [616, 226] width 140 height 13
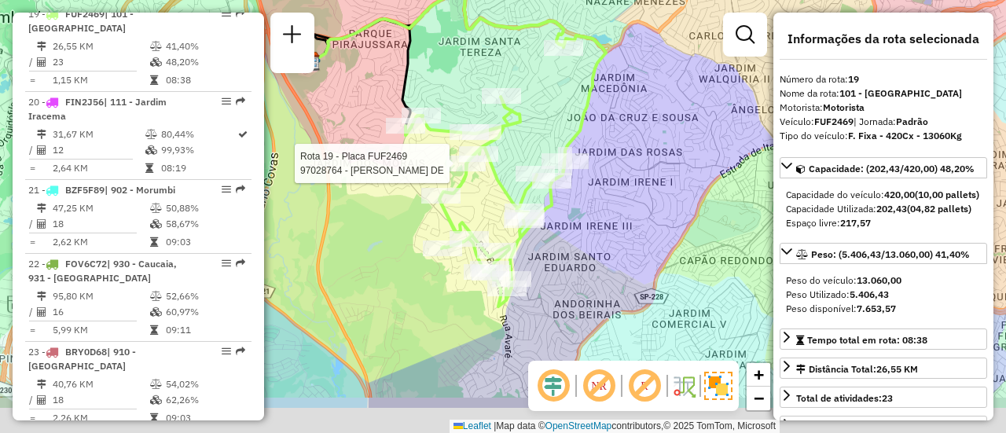
drag, startPoint x: 590, startPoint y: 193, endPoint x: 545, endPoint y: 125, distance: 81.8
click at [545, 125] on div "Rota 19 - Placa FUF2469 97028764 - ELUIZIO MONTEIRO DE Janela de atendimento Gr…" at bounding box center [503, 216] width 1006 height 433
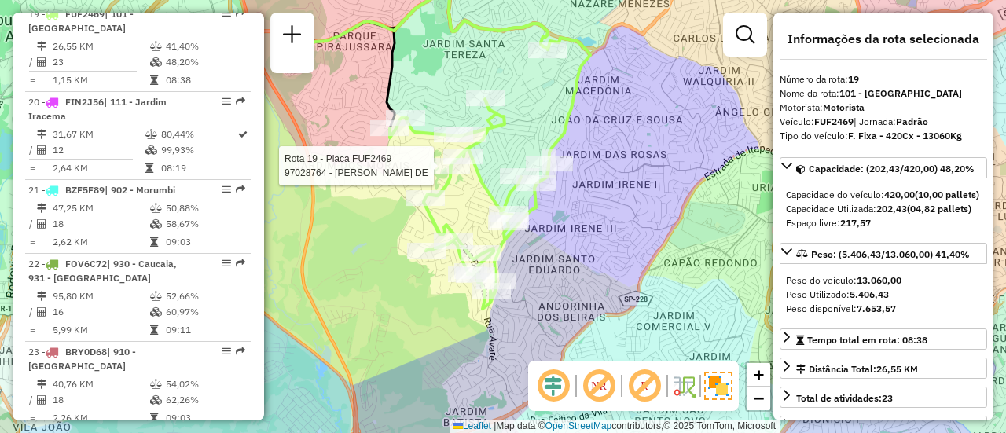
drag, startPoint x: 489, startPoint y: 176, endPoint x: 480, endPoint y: 178, distance: 8.8
click at [480, 178] on icon at bounding box center [490, 173] width 200 height 271
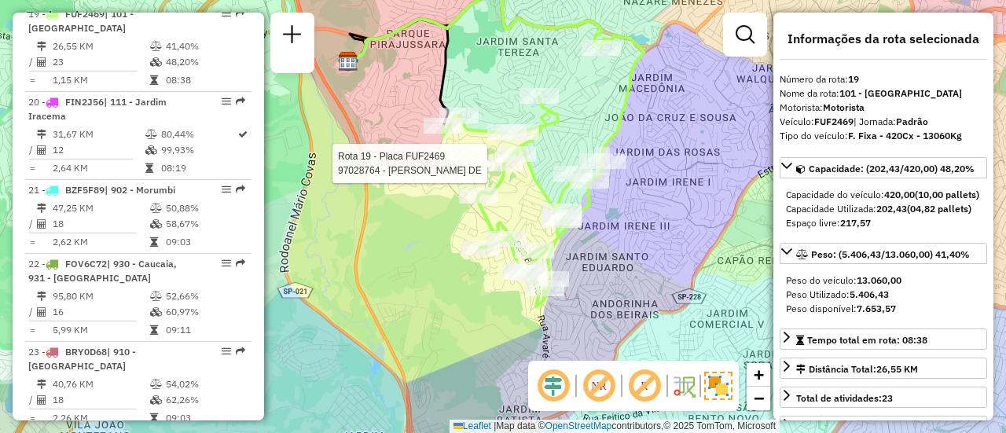
drag, startPoint x: 582, startPoint y: 219, endPoint x: 635, endPoint y: 217, distance: 53.5
click at [635, 217] on div "Rota 19 - Placa FUF2469 97028764 - ELUIZIO MONTEIRO DE Janela de atendimento Gr…" at bounding box center [503, 216] width 1006 height 433
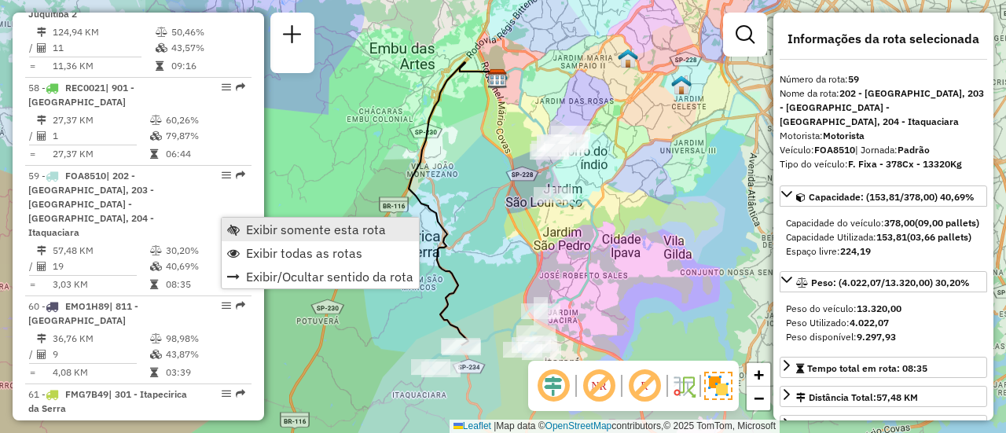
click at [259, 226] on span "Exibir somente esta rota" at bounding box center [316, 229] width 140 height 13
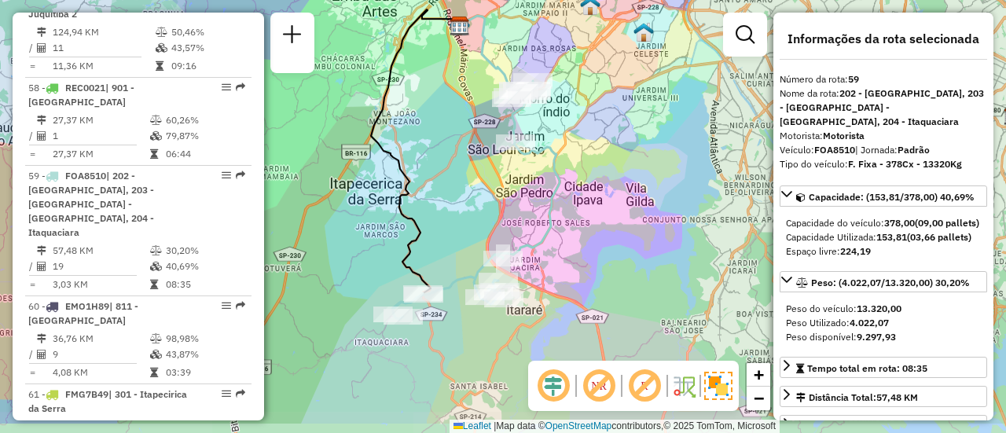
drag, startPoint x: 544, startPoint y: 251, endPoint x: 506, endPoint y: 198, distance: 64.8
click at [506, 198] on div "Janela de atendimento Grade de atendimento Capacidade Transportadoras Veículos …" at bounding box center [503, 216] width 1006 height 433
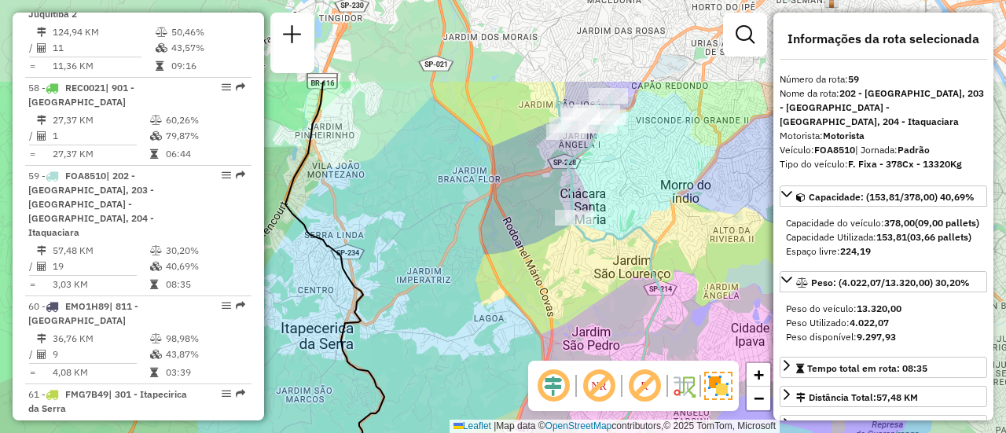
drag, startPoint x: 520, startPoint y: 257, endPoint x: 531, endPoint y: 307, distance: 51.3
click at [553, 306] on div "Janela de atendimento Grade de atendimento Capacidade Transportadoras Veículos …" at bounding box center [503, 216] width 1006 height 433
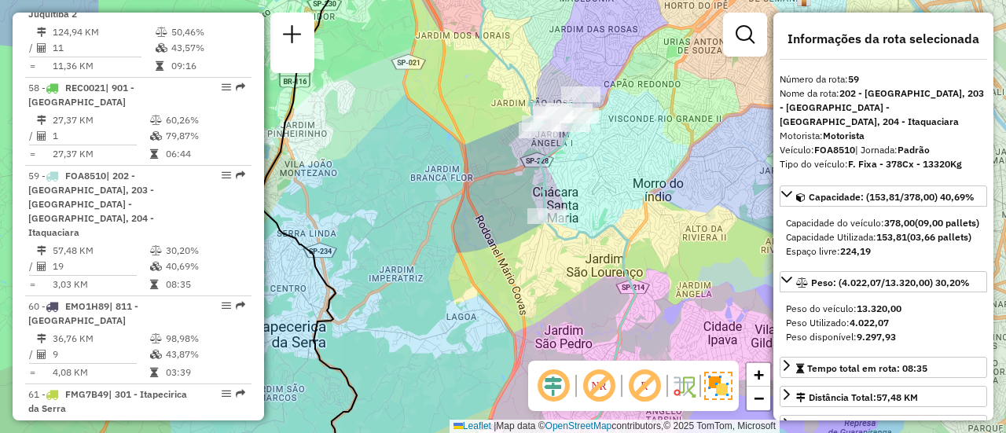
drag, startPoint x: 534, startPoint y: 263, endPoint x: 508, endPoint y: 266, distance: 26.1
click at [508, 266] on div "Janela de atendimento Grade de atendimento Capacidade Transportadoras Veículos …" at bounding box center [503, 216] width 1006 height 433
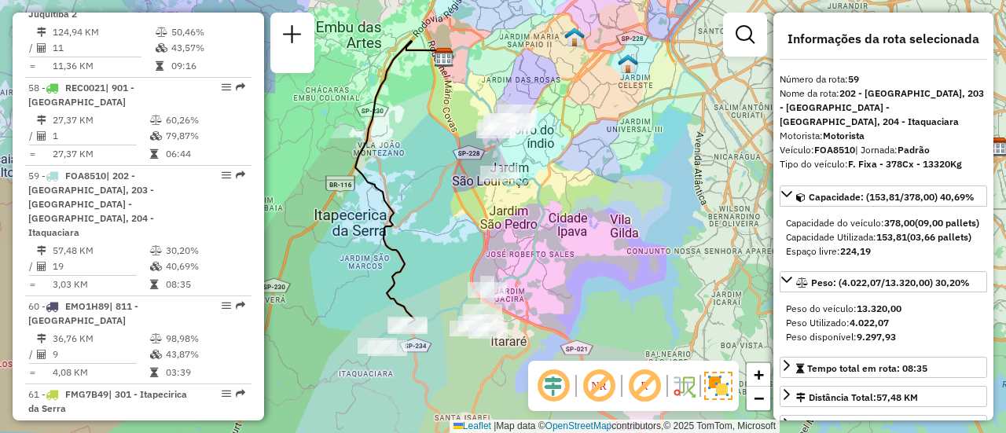
drag, startPoint x: 470, startPoint y: 251, endPoint x: 457, endPoint y: 222, distance: 31.3
click at [457, 222] on div "Janela de atendimento Grade de atendimento Capacidade Transportadoras Veículos …" at bounding box center [503, 216] width 1006 height 433
click at [602, 389] on em at bounding box center [599, 386] width 38 height 38
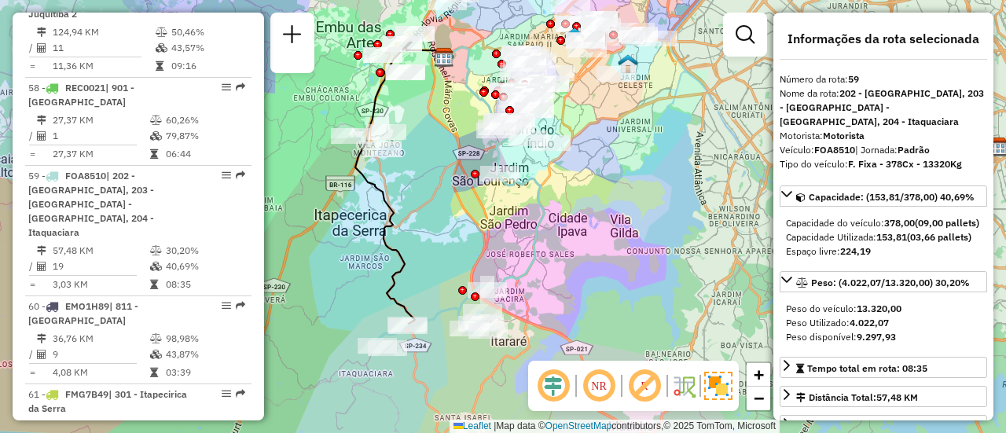
click at [601, 388] on em at bounding box center [599, 386] width 38 height 38
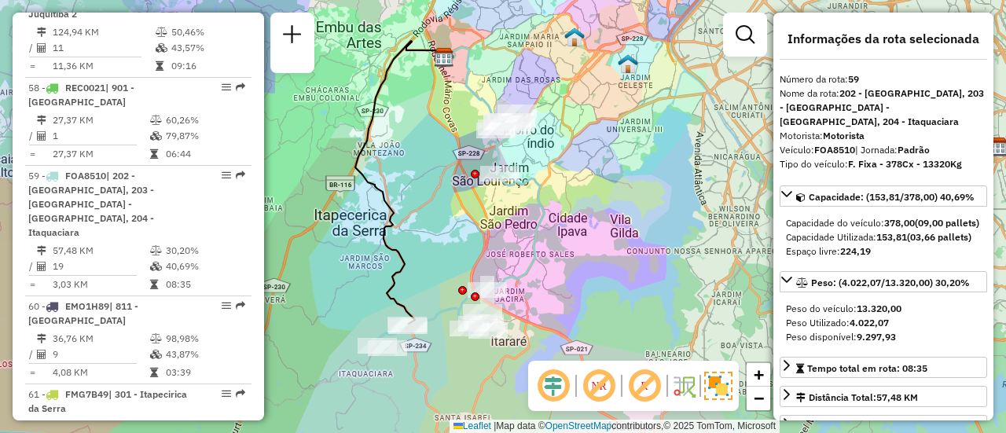
click at [644, 391] on em at bounding box center [645, 386] width 38 height 38
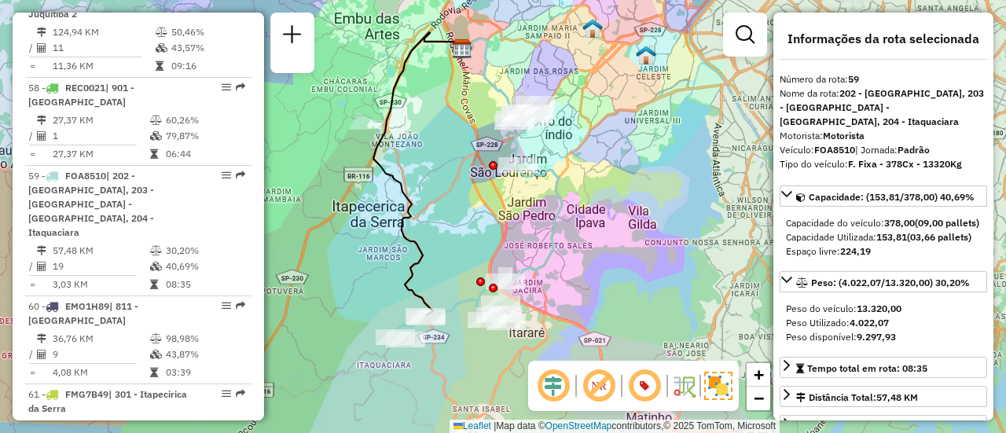
drag, startPoint x: 621, startPoint y: 291, endPoint x: 639, endPoint y: 282, distance: 20.0
click at [639, 282] on div "Janela de atendimento Grade de atendimento Capacidade Transportadoras Veículos …" at bounding box center [503, 216] width 1006 height 433
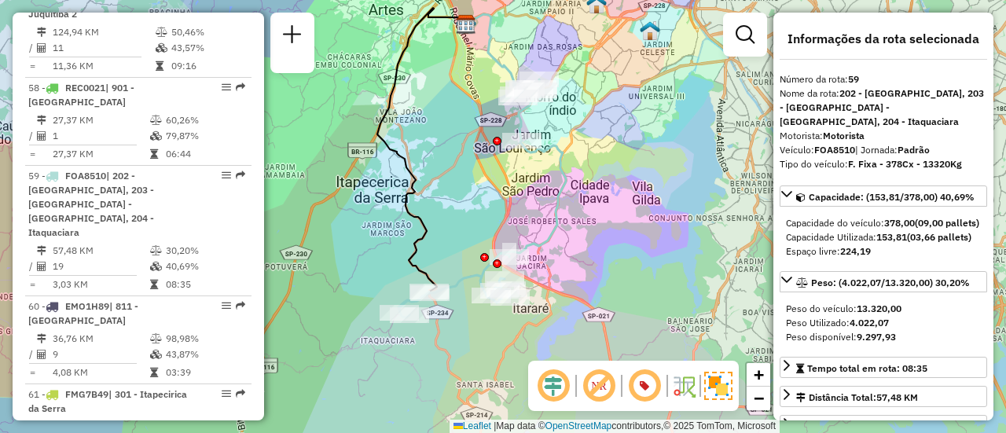
drag, startPoint x: 621, startPoint y: 278, endPoint x: 625, endPoint y: 254, distance: 24.7
click at [625, 254] on div "Janela de atendimento Grade de atendimento Capacidade Transportadoras Veículos …" at bounding box center [503, 216] width 1006 height 433
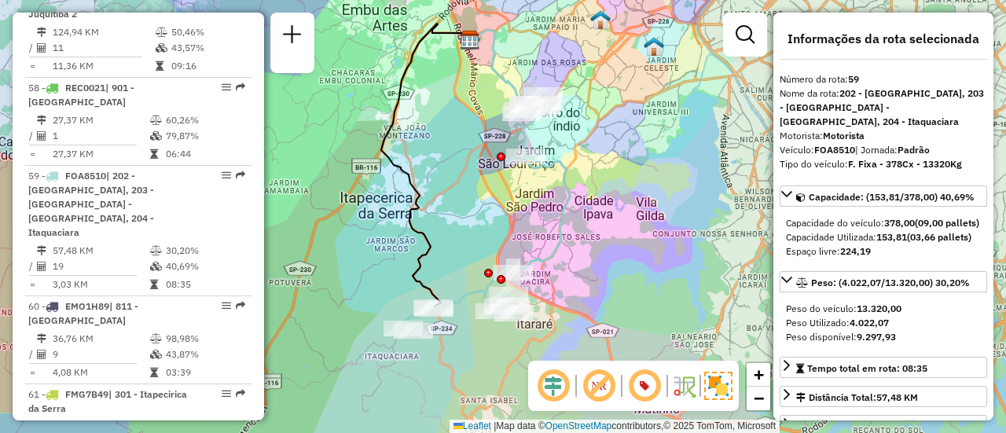
drag, startPoint x: 461, startPoint y: 321, endPoint x: 465, endPoint y: 336, distance: 16.2
click at [465, 336] on div "Janela de atendimento Grade de atendimento Capacidade Transportadoras Veículos …" at bounding box center [503, 216] width 1006 height 433
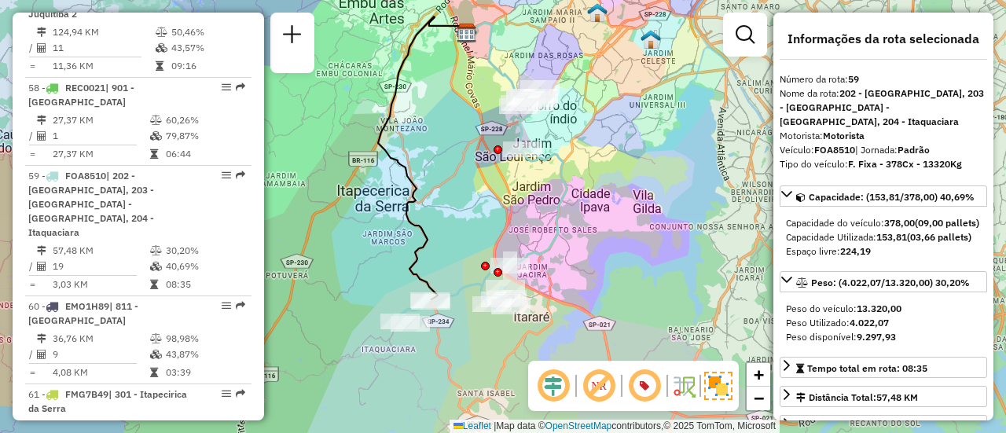
click at [439, 250] on div "Janela de atendimento Grade de atendimento Capacidade Transportadoras Veículos …" at bounding box center [503, 216] width 1006 height 433
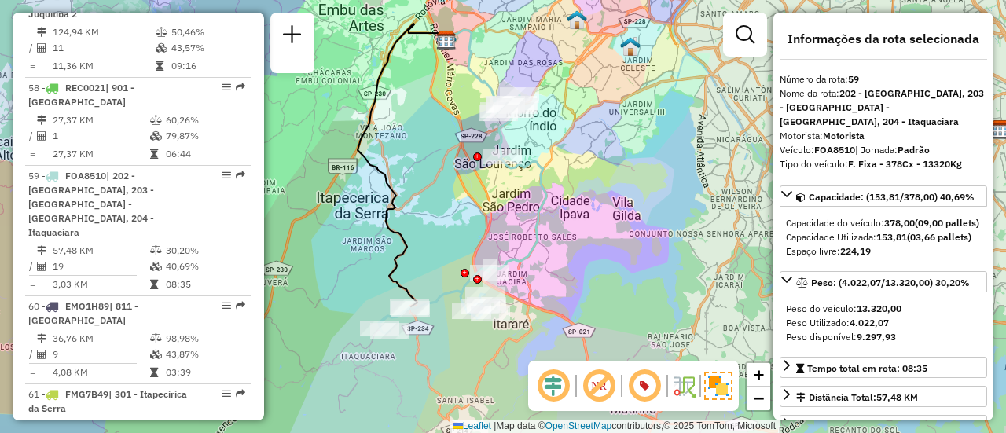
drag, startPoint x: 459, startPoint y: 240, endPoint x: 439, endPoint y: 247, distance: 21.6
click at [439, 247] on div "Janela de atendimento Grade de atendimento Capacidade Transportadoras Veículos …" at bounding box center [503, 216] width 1006 height 433
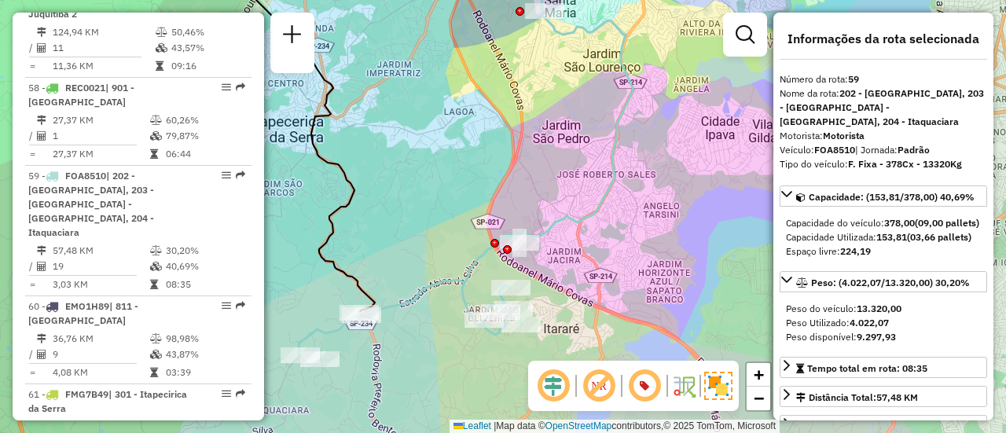
drag, startPoint x: 437, startPoint y: 215, endPoint x: 418, endPoint y: 218, distance: 19.1
click at [418, 218] on div "Janela de atendimento Grade de atendimento Capacidade Transportadoras Veículos …" at bounding box center [503, 216] width 1006 height 433
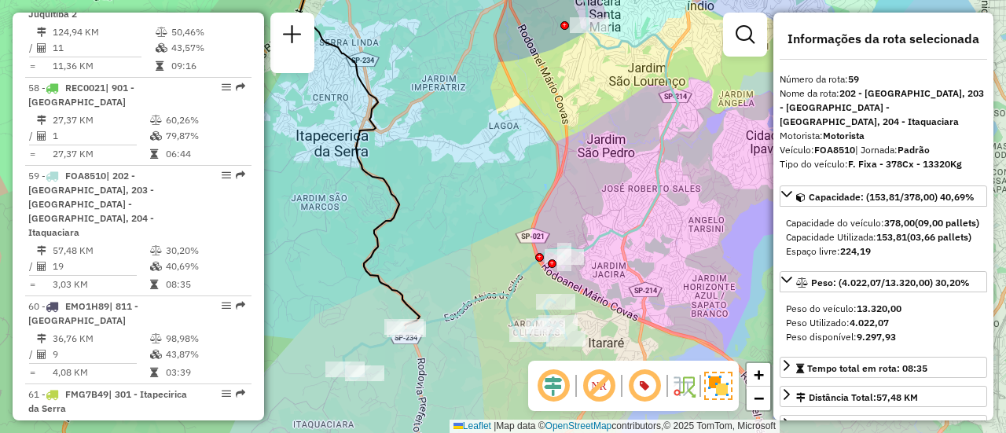
drag, startPoint x: 411, startPoint y: 191, endPoint x: 458, endPoint y: 205, distance: 48.5
click at [458, 205] on div "Janela de atendimento Grade de atendimento Capacidade Transportadoras Veículos …" at bounding box center [503, 216] width 1006 height 433
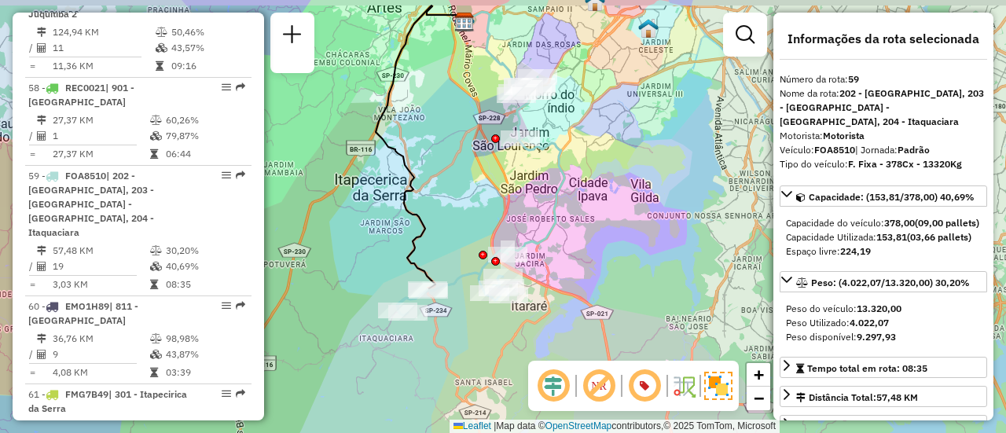
drag, startPoint x: 461, startPoint y: 177, endPoint x: 458, endPoint y: 200, distance: 23.8
click at [458, 200] on div "Janela de atendimento Grade de atendimento Capacidade Transportadoras Veículos …" at bounding box center [503, 216] width 1006 height 433
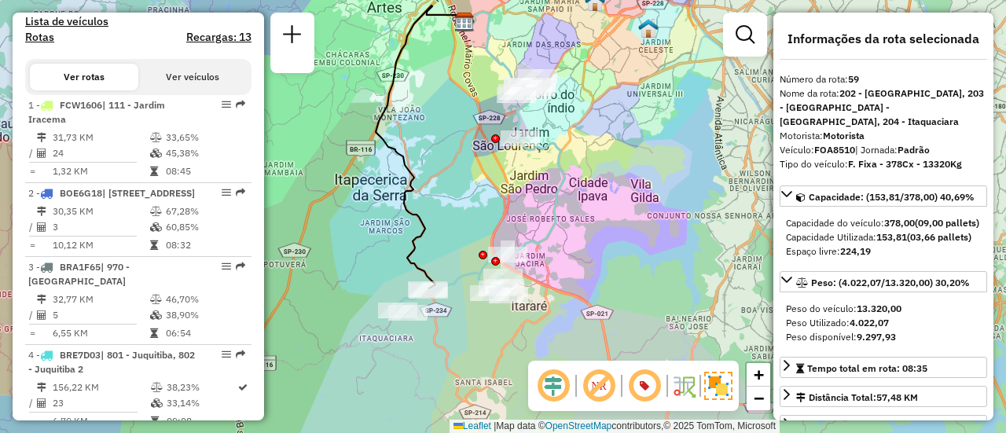
scroll to position [0, 0]
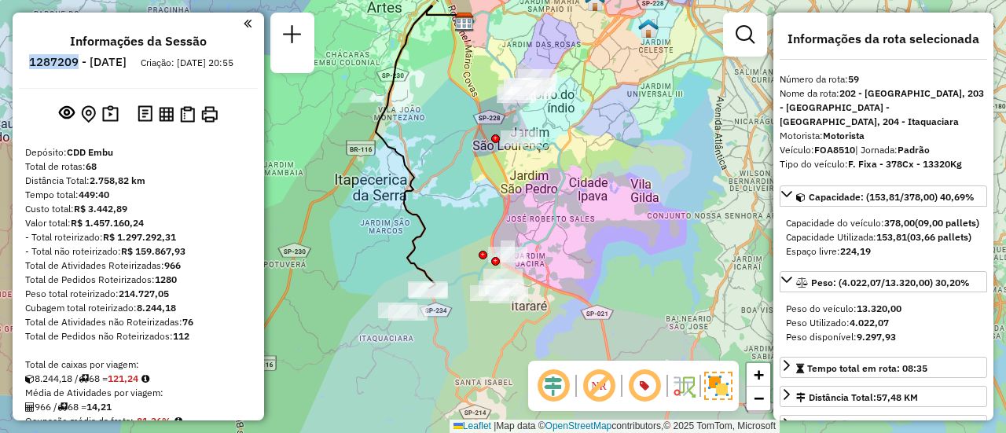
drag, startPoint x: 121, startPoint y: 62, endPoint x: 70, endPoint y: 61, distance: 51.1
click at [70, 61] on li "1287209 - 02/10/2025" at bounding box center [77, 65] width 105 height 20
copy h6 "1287209"
drag, startPoint x: 122, startPoint y: 65, endPoint x: 68, endPoint y: 59, distance: 54.6
click at [68, 59] on ul "Informações da Sessão 1287209 - 02/10/2025 Criação: 01/10/2025 20:55" at bounding box center [138, 55] width 239 height 42
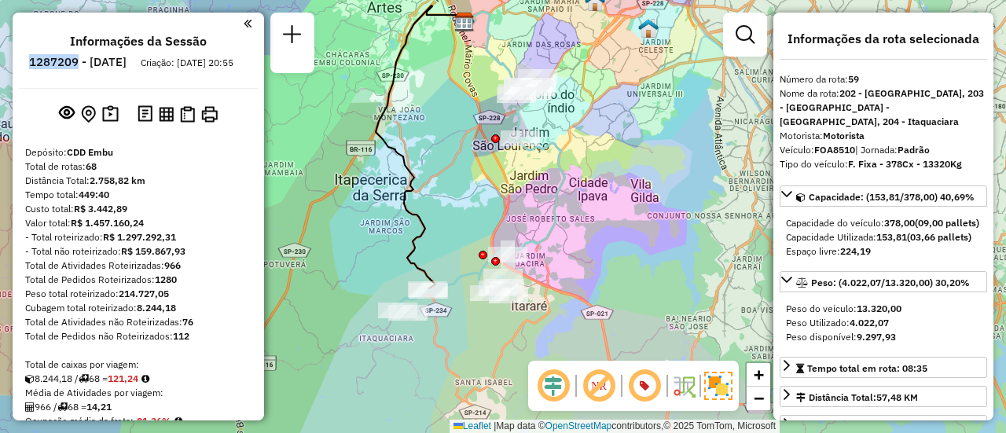
copy h6 "1287209"
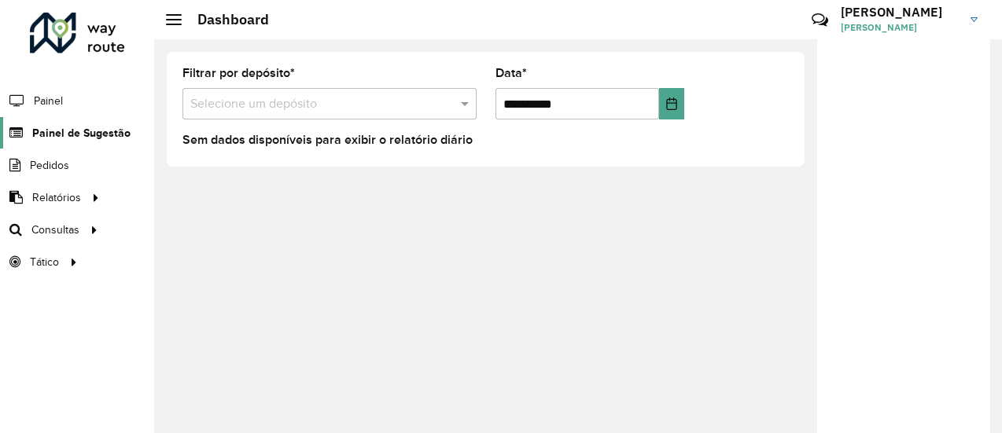
click at [95, 125] on span "Painel de Sugestão" at bounding box center [81, 133] width 98 height 17
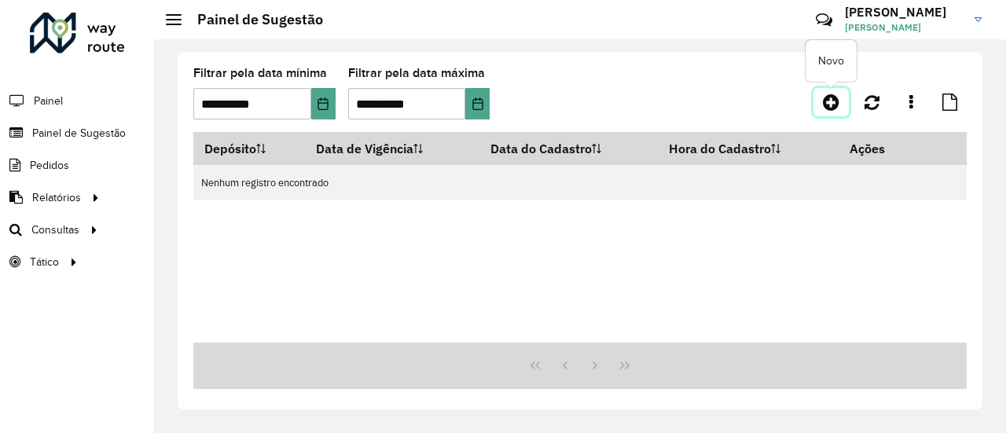
click at [832, 100] on icon at bounding box center [831, 102] width 17 height 19
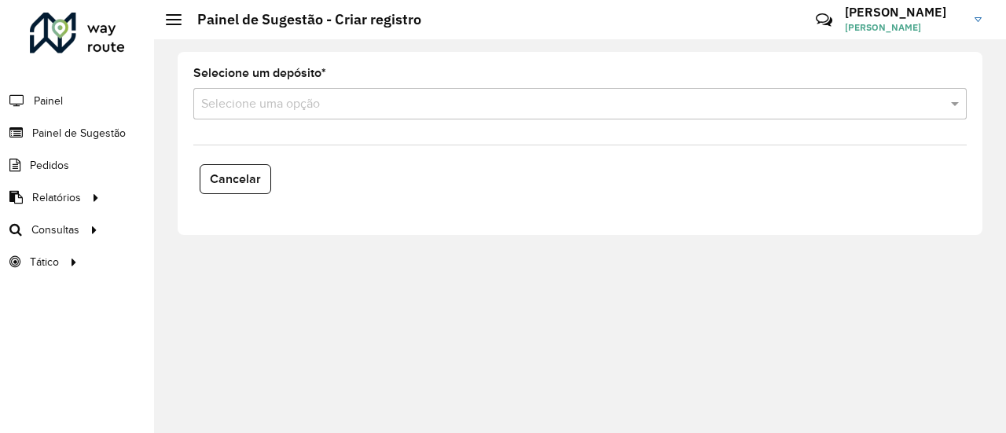
click at [256, 100] on input "text" at bounding box center [564, 104] width 726 height 19
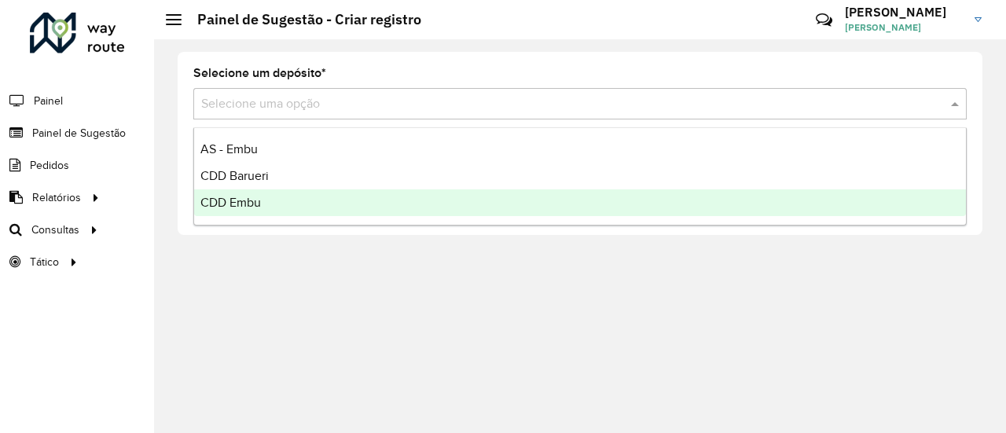
click at [263, 208] on div "CDD Embu" at bounding box center [580, 202] width 772 height 27
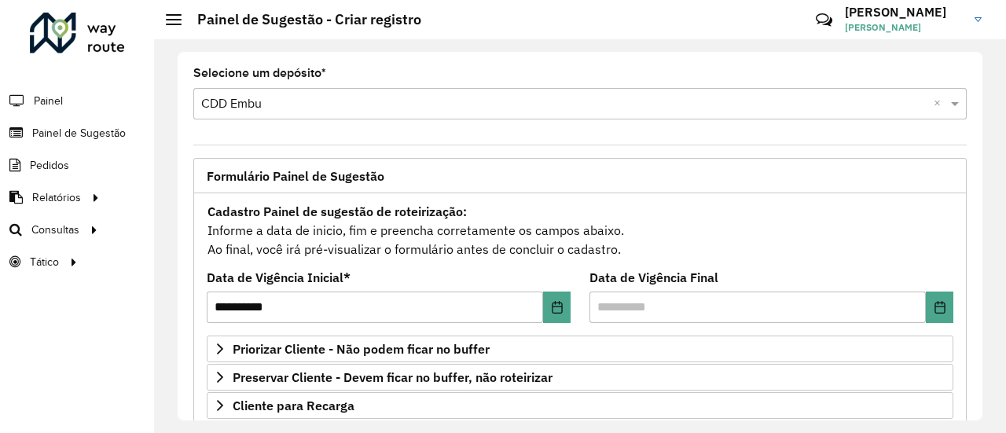
click at [177, 19] on span at bounding box center [174, 20] width 16 height 2
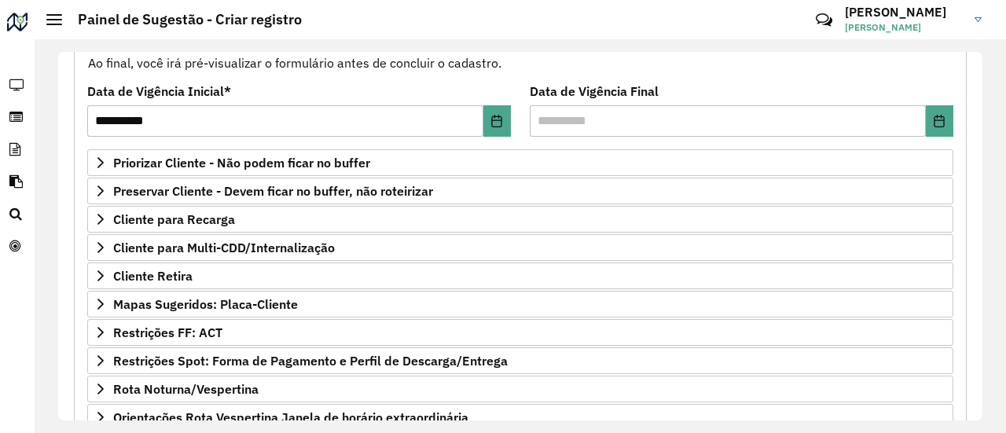
scroll to position [154, 0]
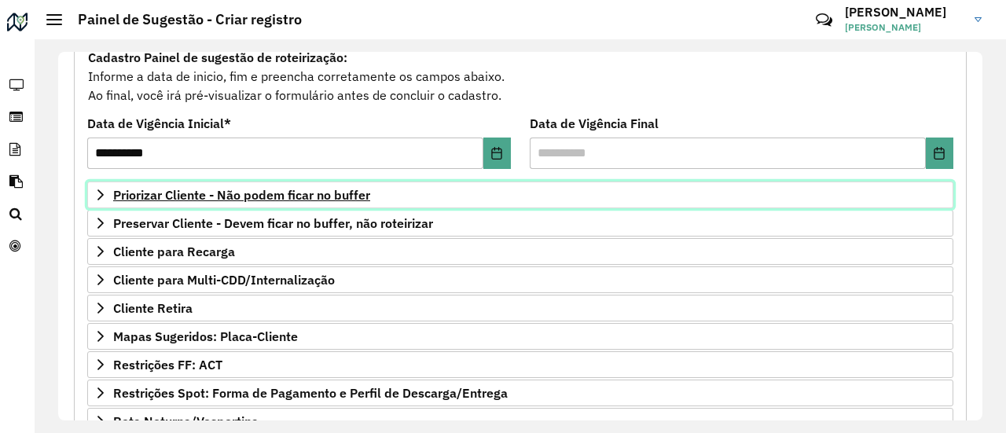
click at [279, 194] on span "Priorizar Cliente - Não podem ficar no buffer" at bounding box center [241, 195] width 257 height 13
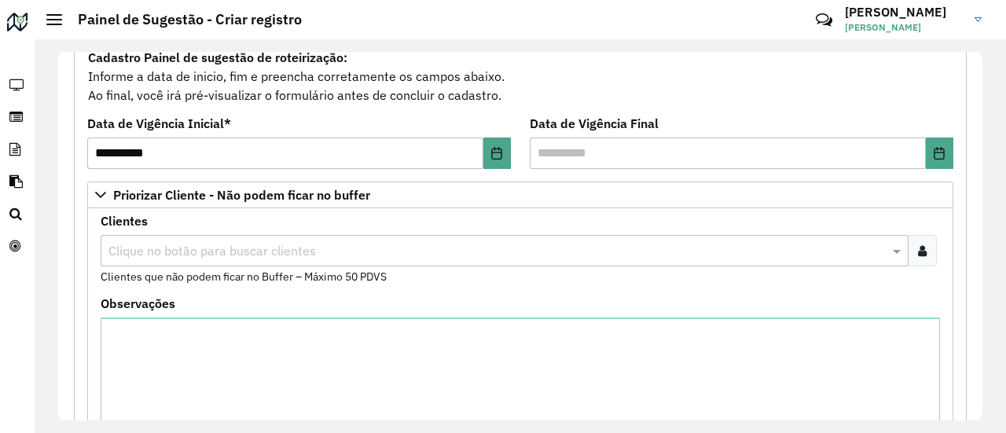
click at [918, 245] on icon at bounding box center [922, 251] width 9 height 13
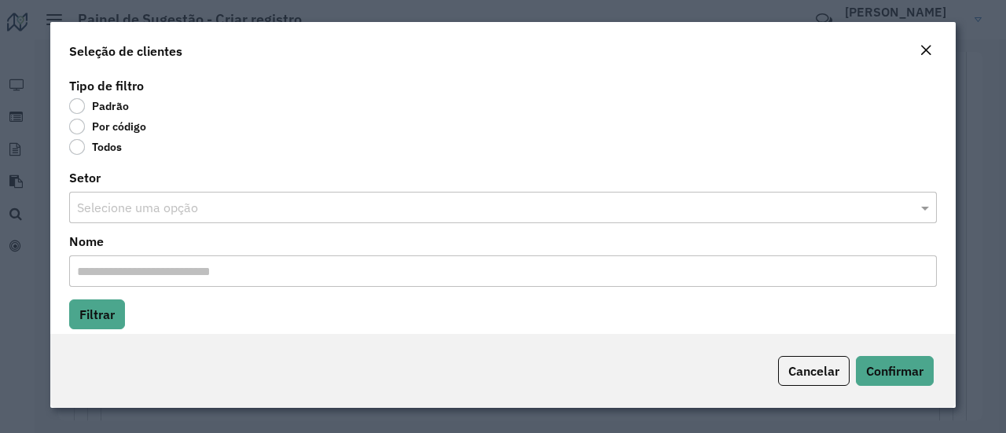
click at [82, 128] on label "Por código" at bounding box center [107, 127] width 77 height 16
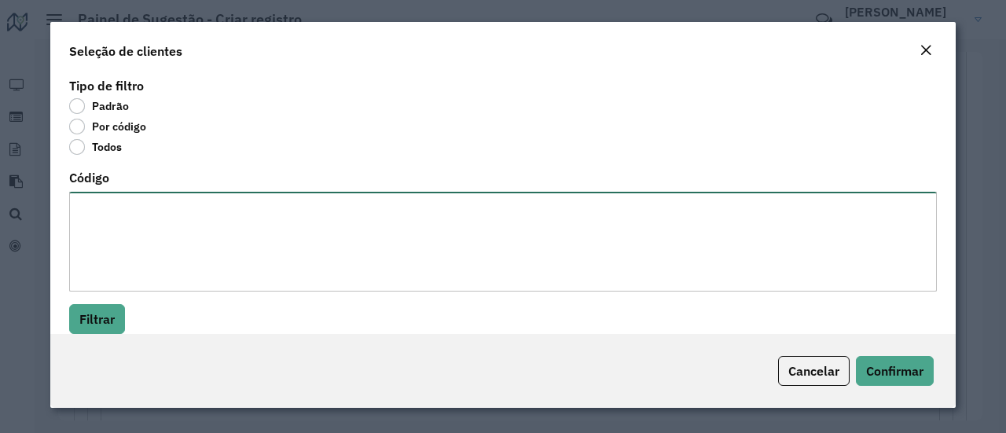
click at [134, 221] on textarea "Código" at bounding box center [503, 242] width 868 height 100
paste textarea "*****"
type textarea "*****"
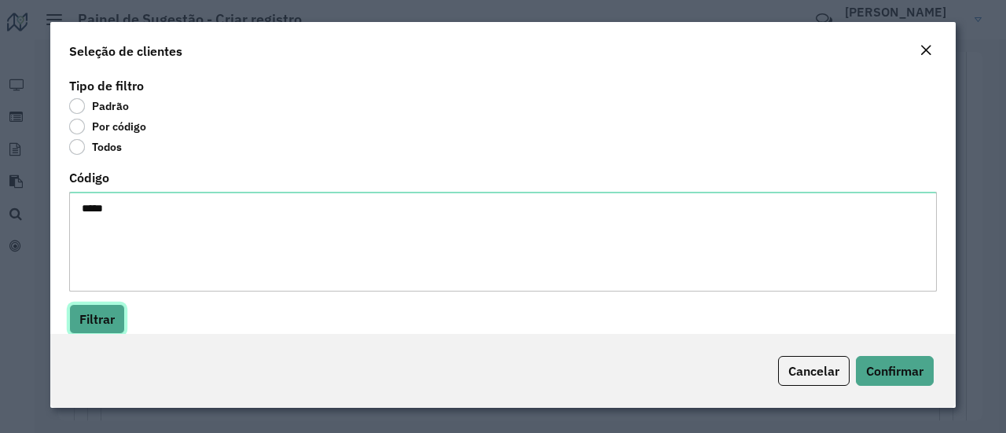
click at [91, 314] on button "Filtrar" at bounding box center [97, 319] width 56 height 30
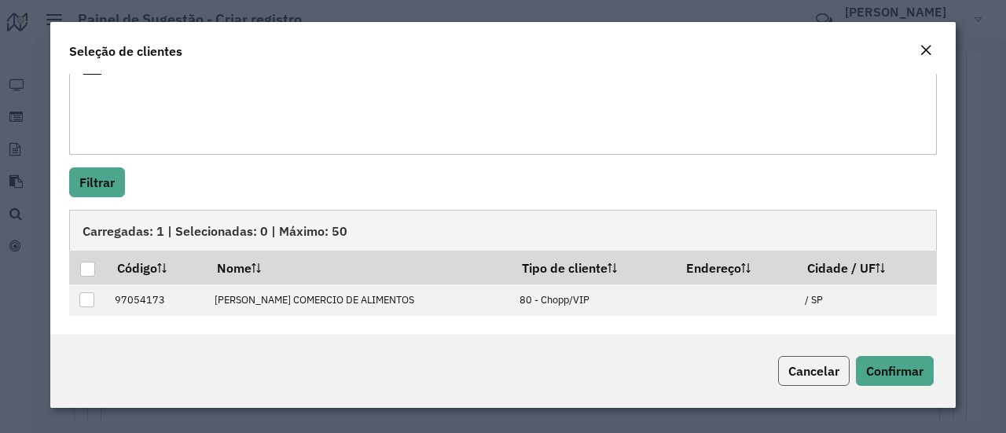
click at [792, 365] on span "Cancelar" at bounding box center [814, 371] width 51 height 16
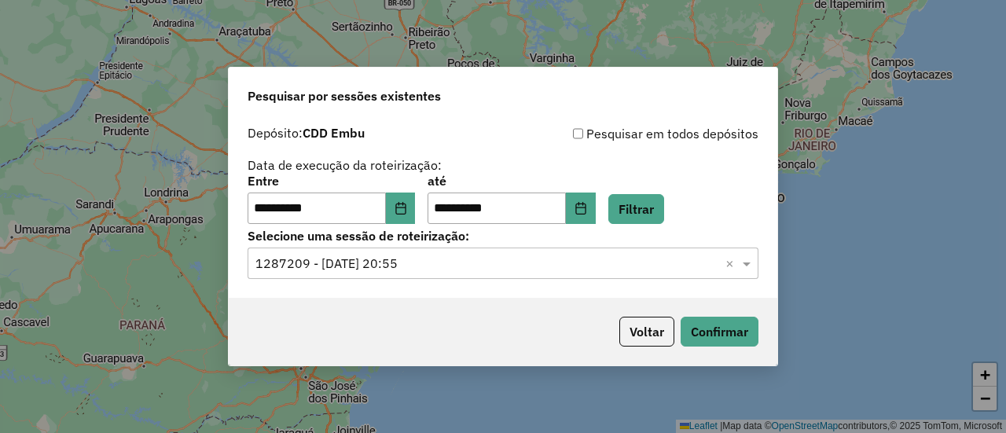
click at [423, 260] on input "text" at bounding box center [488, 264] width 464 height 19
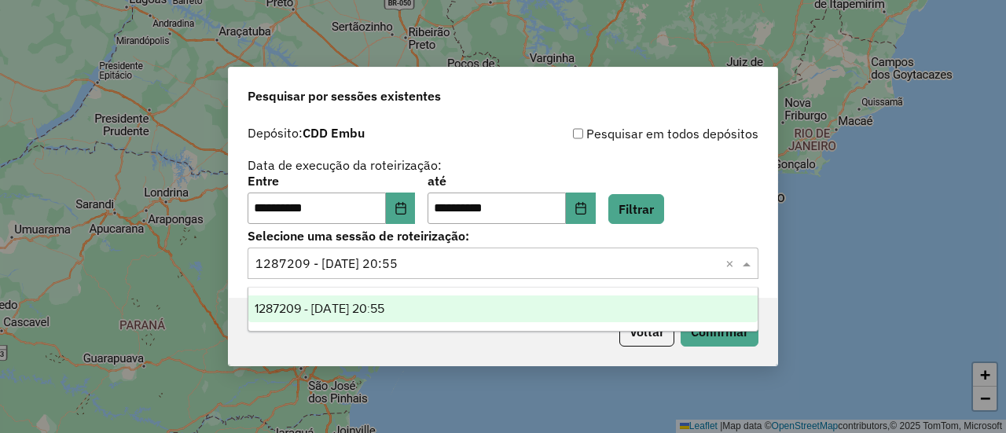
click at [719, 203] on div "**********" at bounding box center [503, 199] width 511 height 49
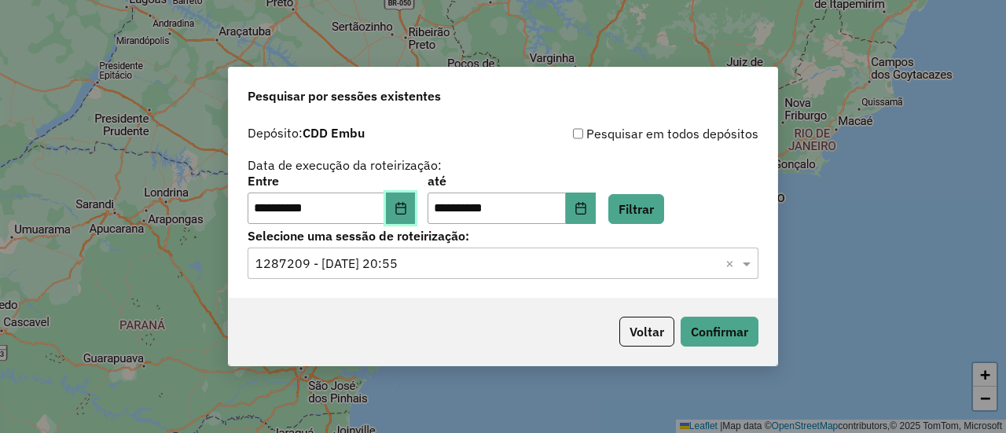
click at [407, 210] on icon "Choose Date" at bounding box center [401, 208] width 13 height 13
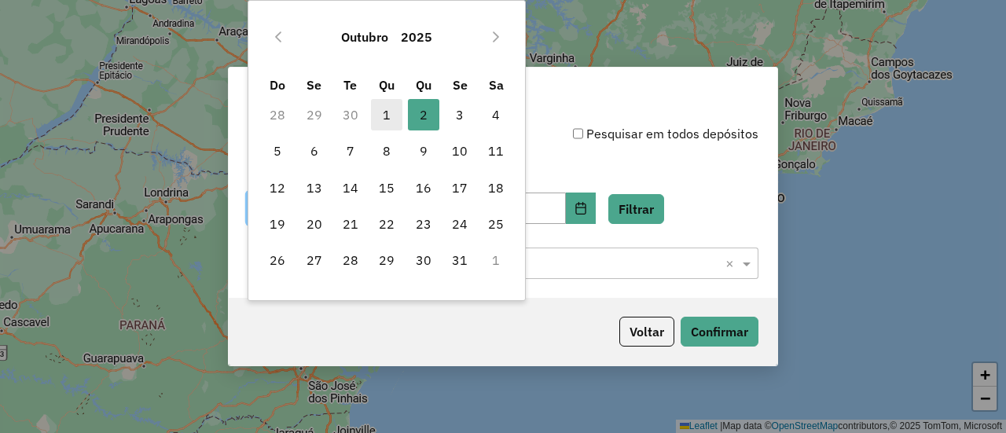
click at [392, 111] on span "1" at bounding box center [386, 114] width 31 height 31
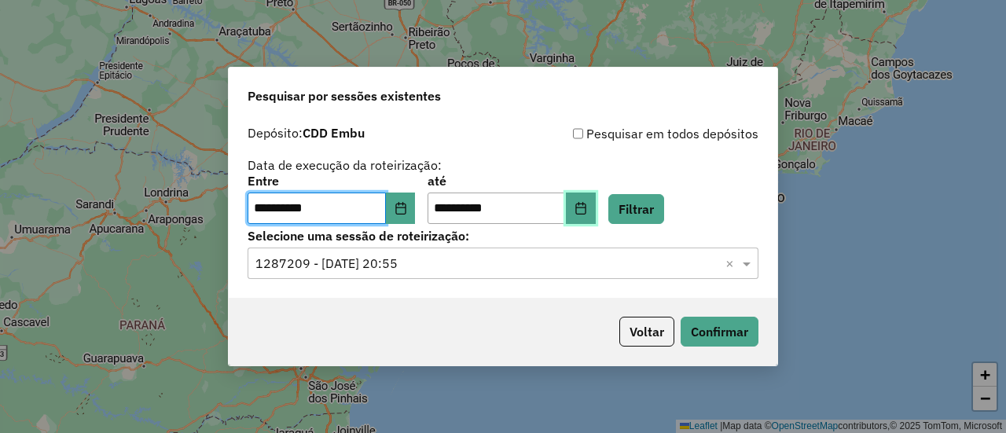
click at [587, 211] on icon "Choose Date" at bounding box center [581, 208] width 13 height 13
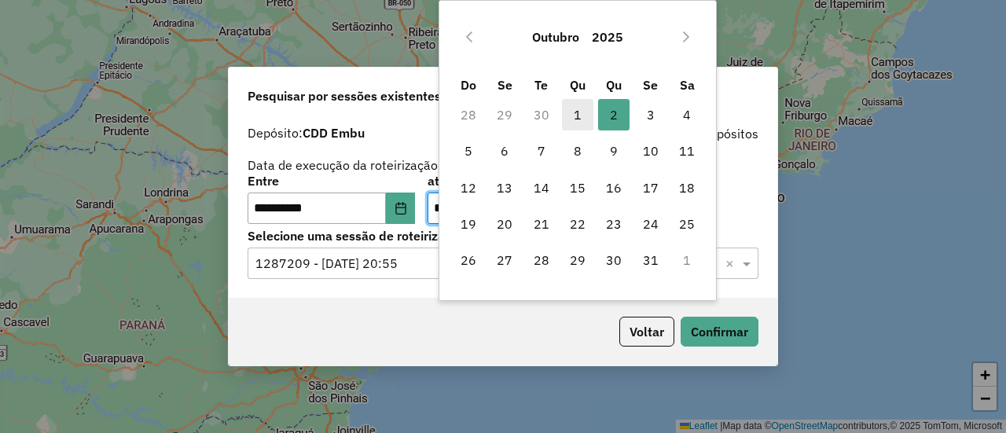
click at [575, 115] on span "1" at bounding box center [577, 114] width 31 height 31
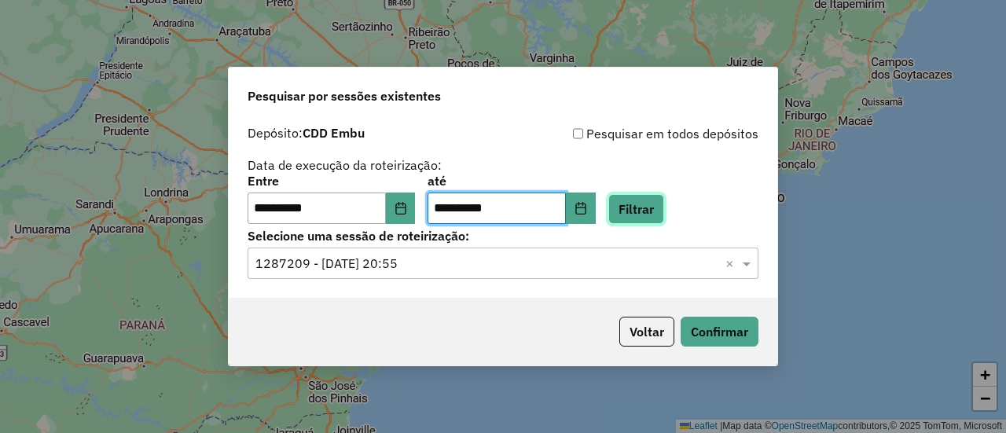
click at [647, 213] on button "Filtrar" at bounding box center [637, 209] width 56 height 30
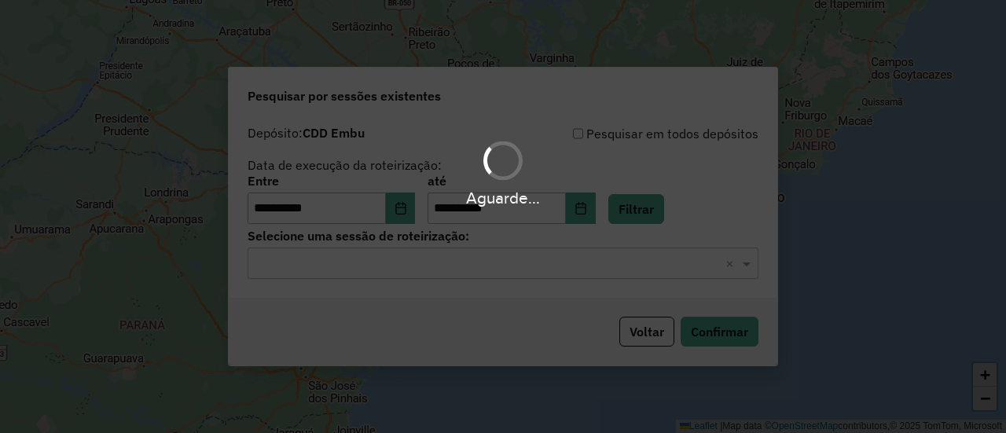
click at [406, 273] on div "Aguarde..." at bounding box center [503, 216] width 1006 height 433
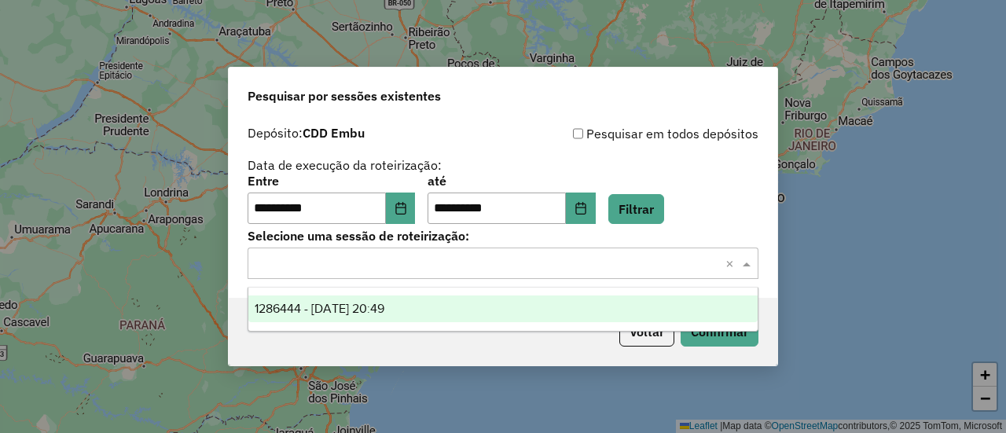
click at [458, 270] on input "text" at bounding box center [488, 264] width 464 height 19
click at [460, 311] on div "1286444 - 01/10/2025 20:49" at bounding box center [502, 309] width 509 height 27
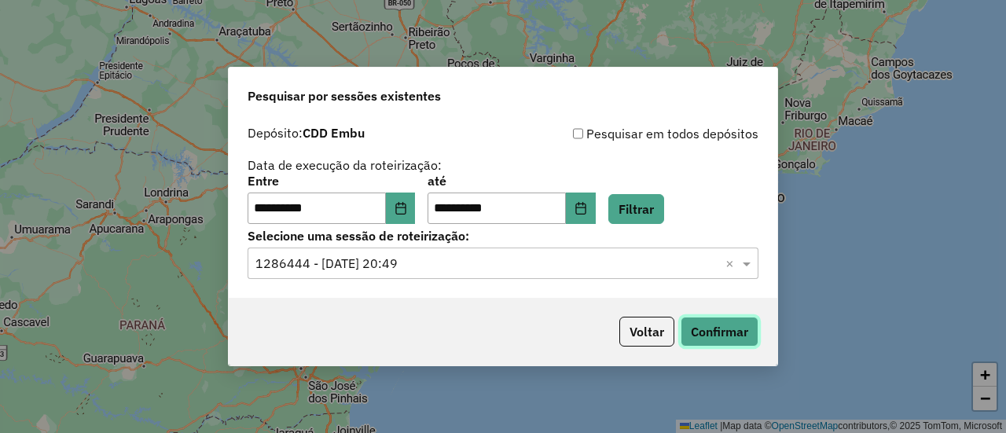
click at [711, 337] on button "Confirmar" at bounding box center [720, 332] width 78 height 30
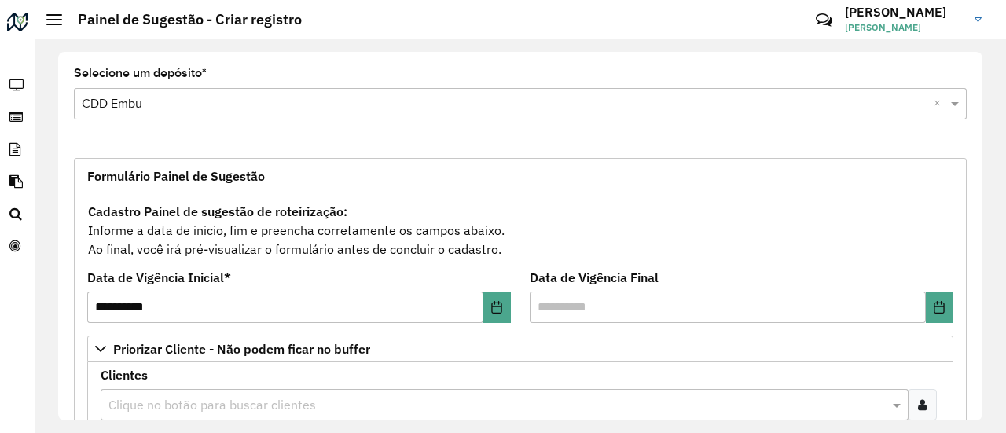
scroll to position [154, 0]
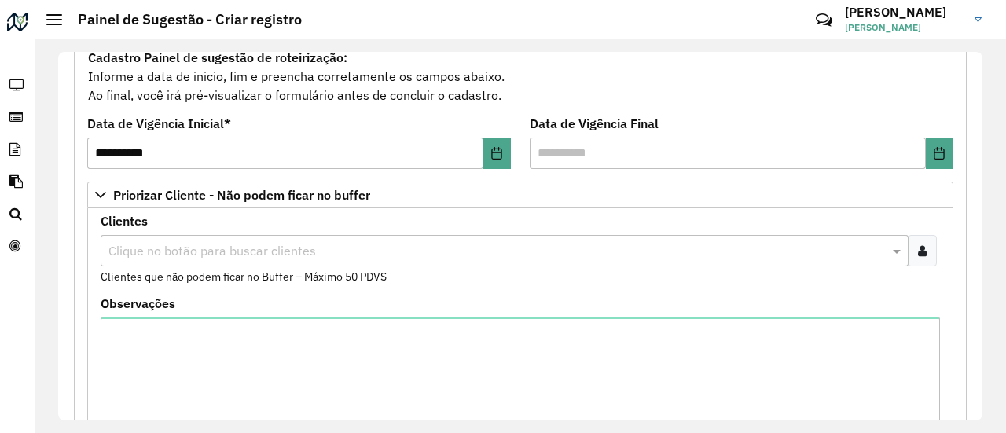
click at [918, 247] on icon at bounding box center [922, 251] width 9 height 13
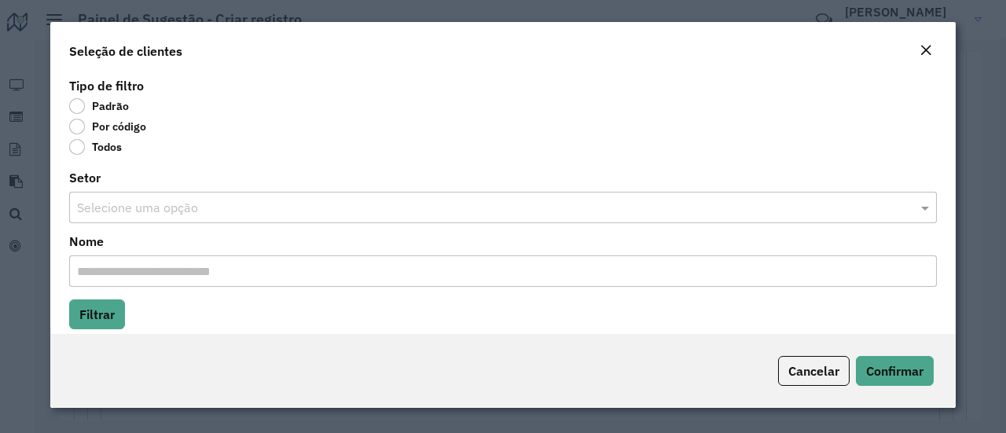
click at [75, 128] on label "Por código" at bounding box center [107, 127] width 77 height 16
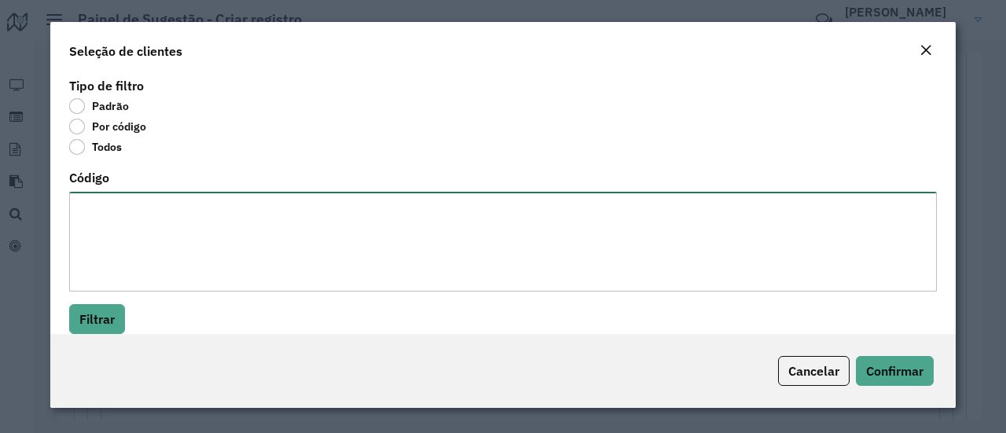
click at [135, 211] on textarea "Código" at bounding box center [503, 242] width 868 height 100
paste textarea "*****"
type textarea "*****"
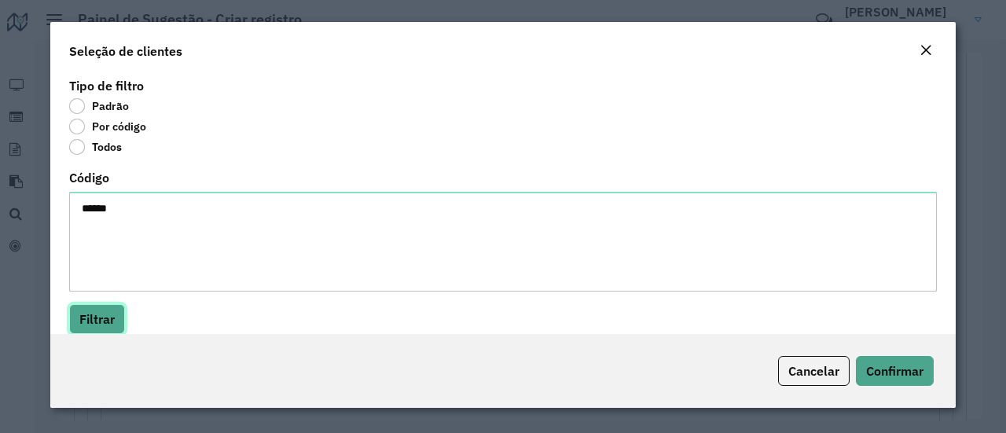
click at [97, 318] on button "Filtrar" at bounding box center [97, 319] width 56 height 30
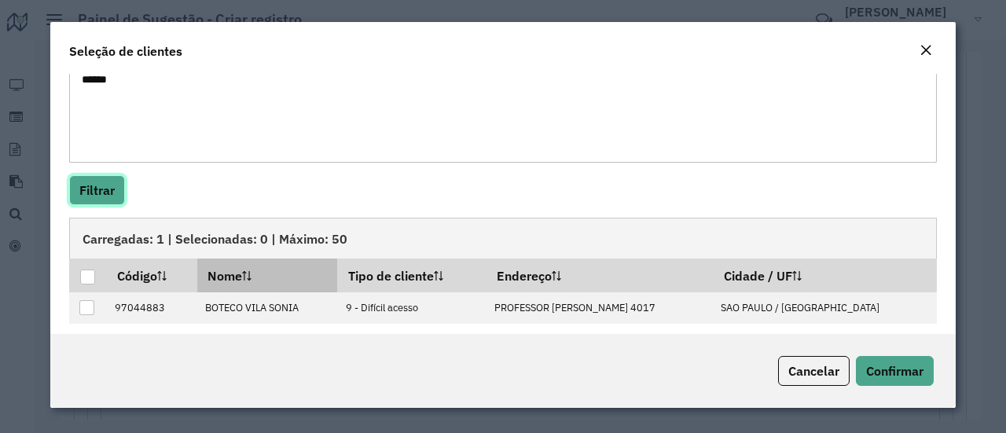
scroll to position [137, 0]
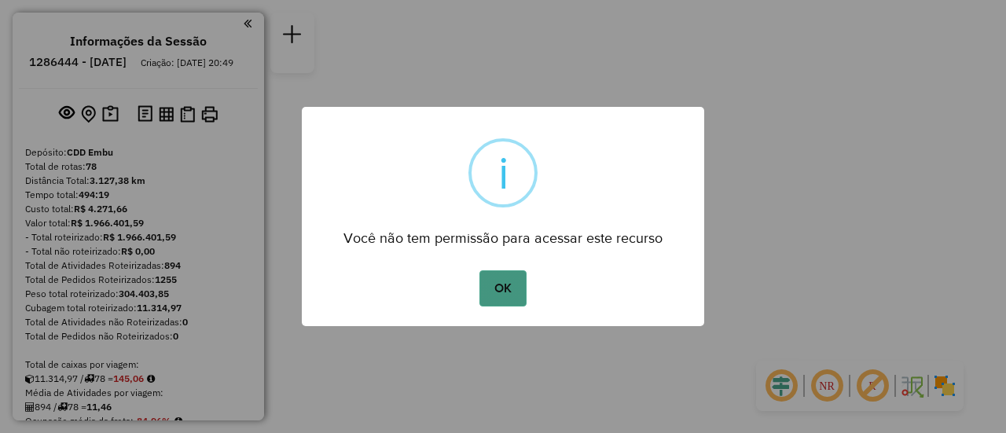
scroll to position [2381, 0]
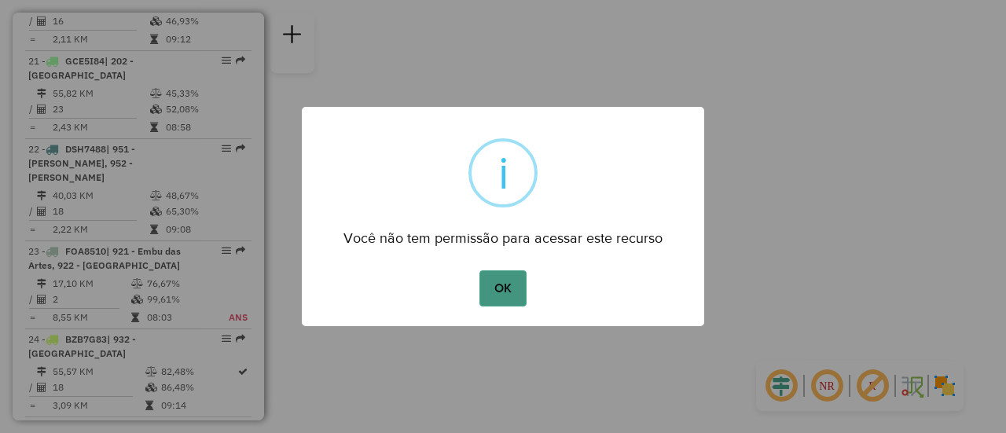
click at [504, 274] on button "OK" at bounding box center [503, 288] width 46 height 36
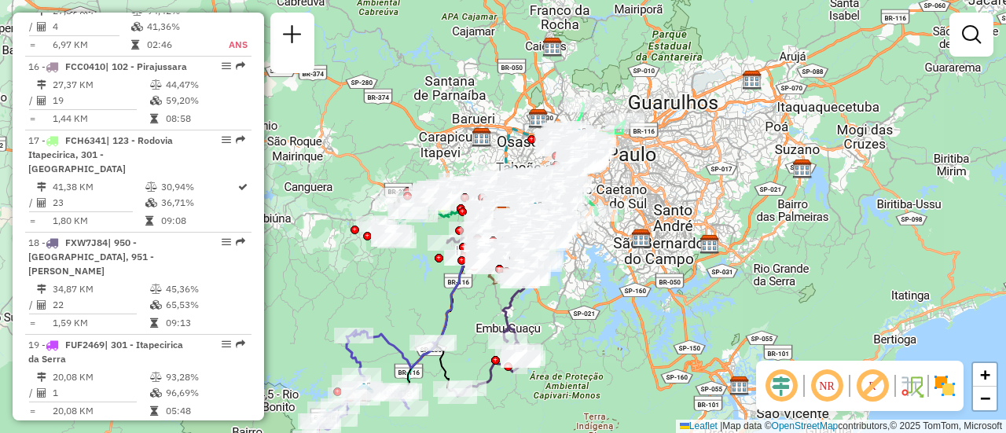
scroll to position [0, 0]
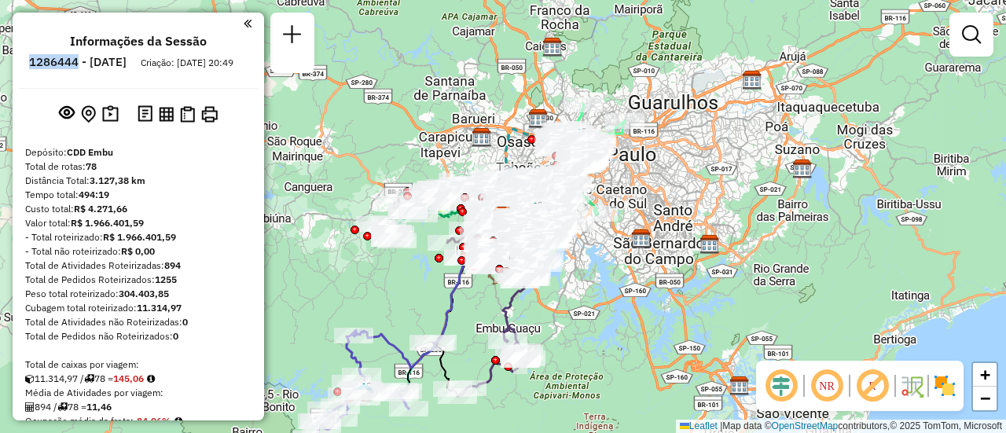
drag, startPoint x: 123, startPoint y: 61, endPoint x: 70, endPoint y: 61, distance: 52.7
click at [70, 61] on li "1286444 - 01/10/2025" at bounding box center [77, 65] width 105 height 20
drag, startPoint x: 118, startPoint y: 61, endPoint x: 82, endPoint y: 59, distance: 36.2
click at [79, 58] on h6 "1286444 - 01/10/2025" at bounding box center [77, 62] width 97 height 14
click at [114, 69] on h6 "1286444 - 01/10/2025" at bounding box center [77, 62] width 97 height 14
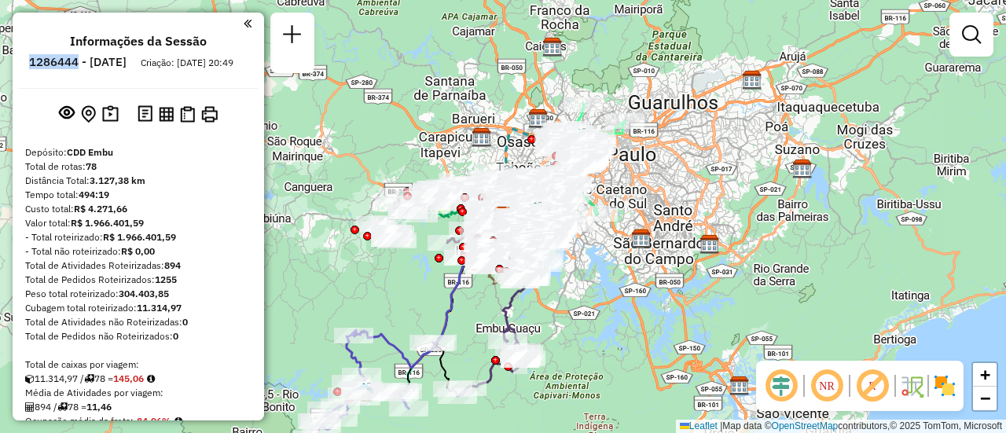
drag, startPoint x: 122, startPoint y: 64, endPoint x: 72, endPoint y: 64, distance: 49.5
click at [72, 64] on h6 "1286444 - 01/10/2025" at bounding box center [77, 62] width 97 height 14
copy h6 "1286444"
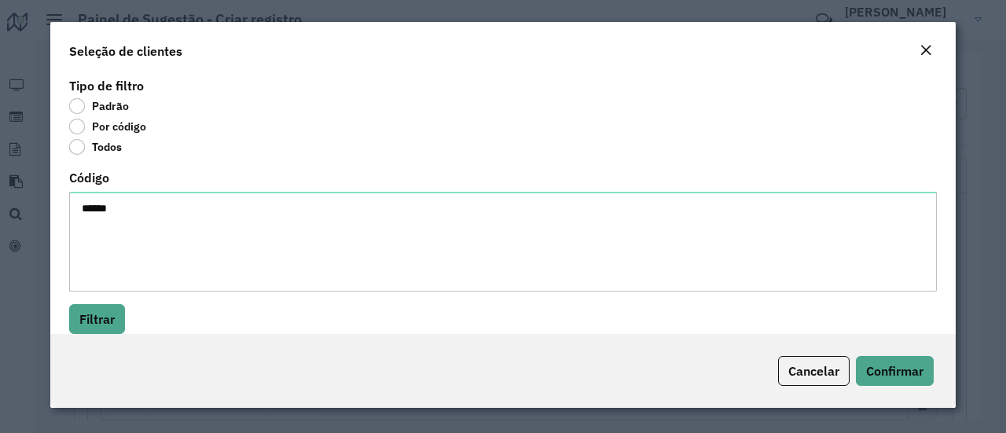
scroll to position [154, 0]
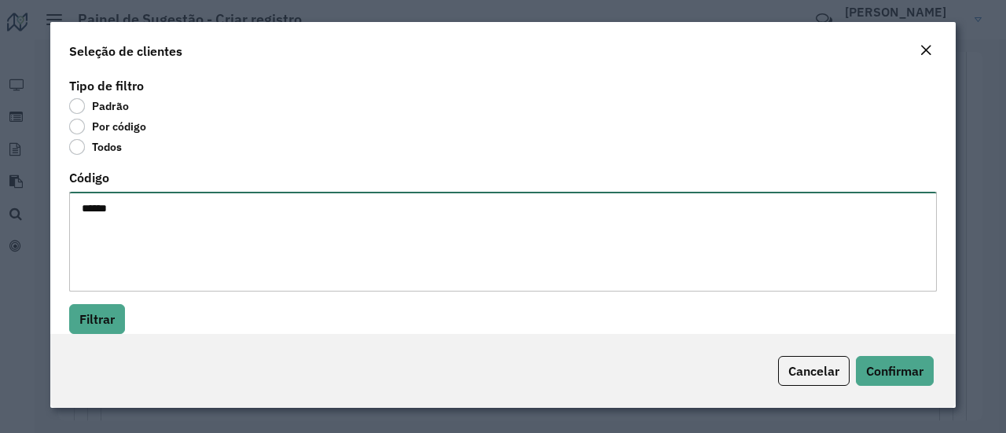
drag, startPoint x: 104, startPoint y: 248, endPoint x: 105, endPoint y: 240, distance: 8.0
click at [104, 246] on textarea "*****" at bounding box center [503, 242] width 868 height 100
paste textarea "*****"
type textarea "***** *****"
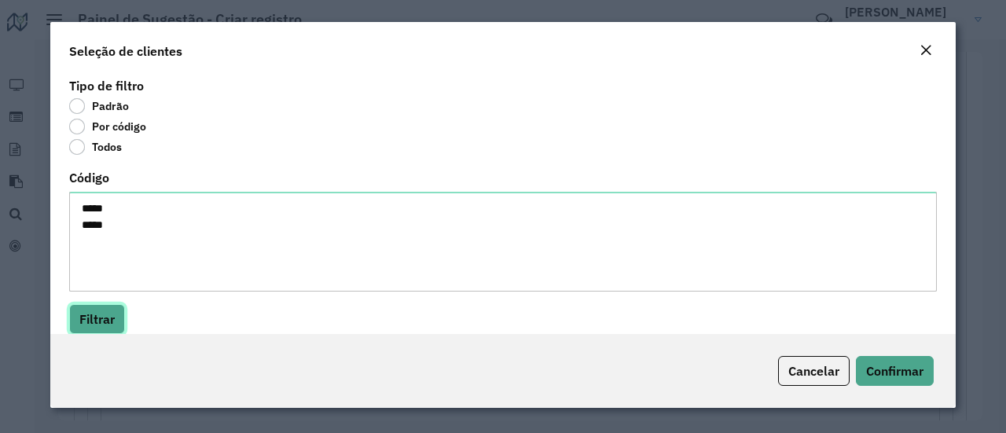
click at [93, 307] on button "Filtrar" at bounding box center [97, 319] width 56 height 30
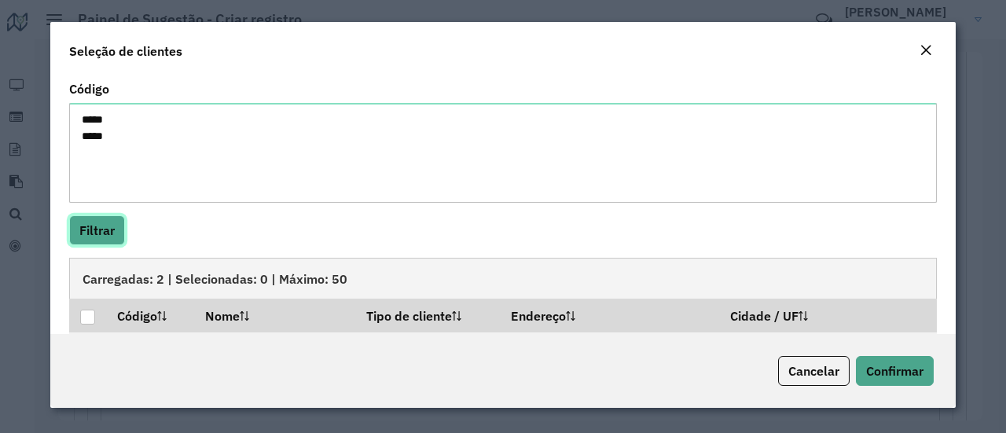
scroll to position [168, 0]
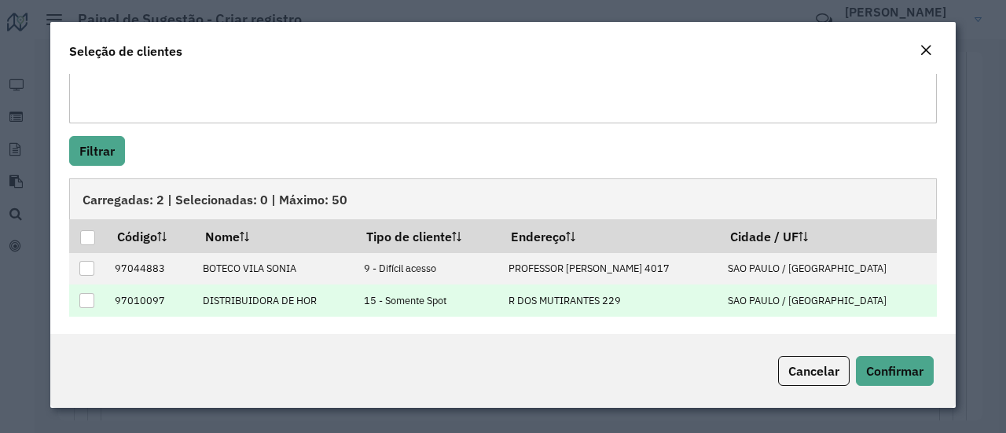
drag, startPoint x: 475, startPoint y: 303, endPoint x: 354, endPoint y: 294, distance: 121.4
click at [354, 294] on tr "97010097 DISTRIBUIDORA DE HOR 15 - Somente Spot R DOS MUTIRANTES 229 [GEOGRAPHI…" at bounding box center [503, 301] width 868 height 32
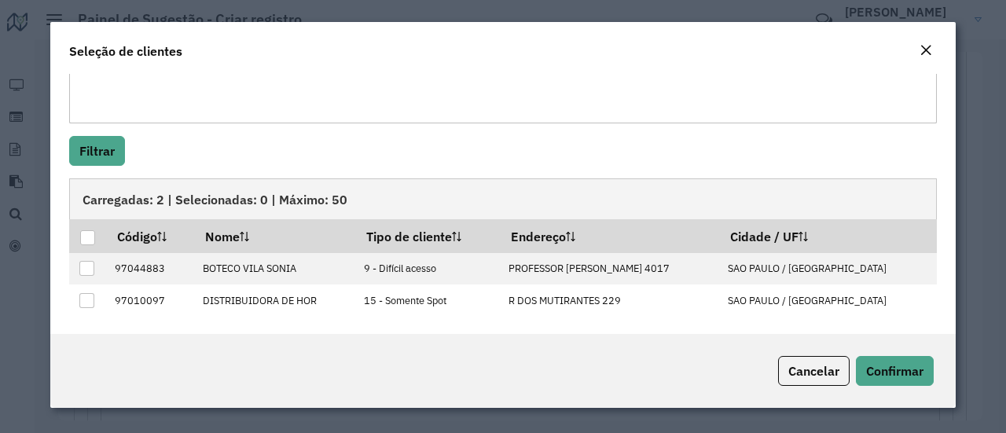
click at [396, 323] on div "Tipo de filtro Padrão Por código Todos Código ***** ***** Filtrar Carregadas: 2…" at bounding box center [503, 204] width 906 height 260
